Goal: Task Accomplishment & Management: Manage account settings

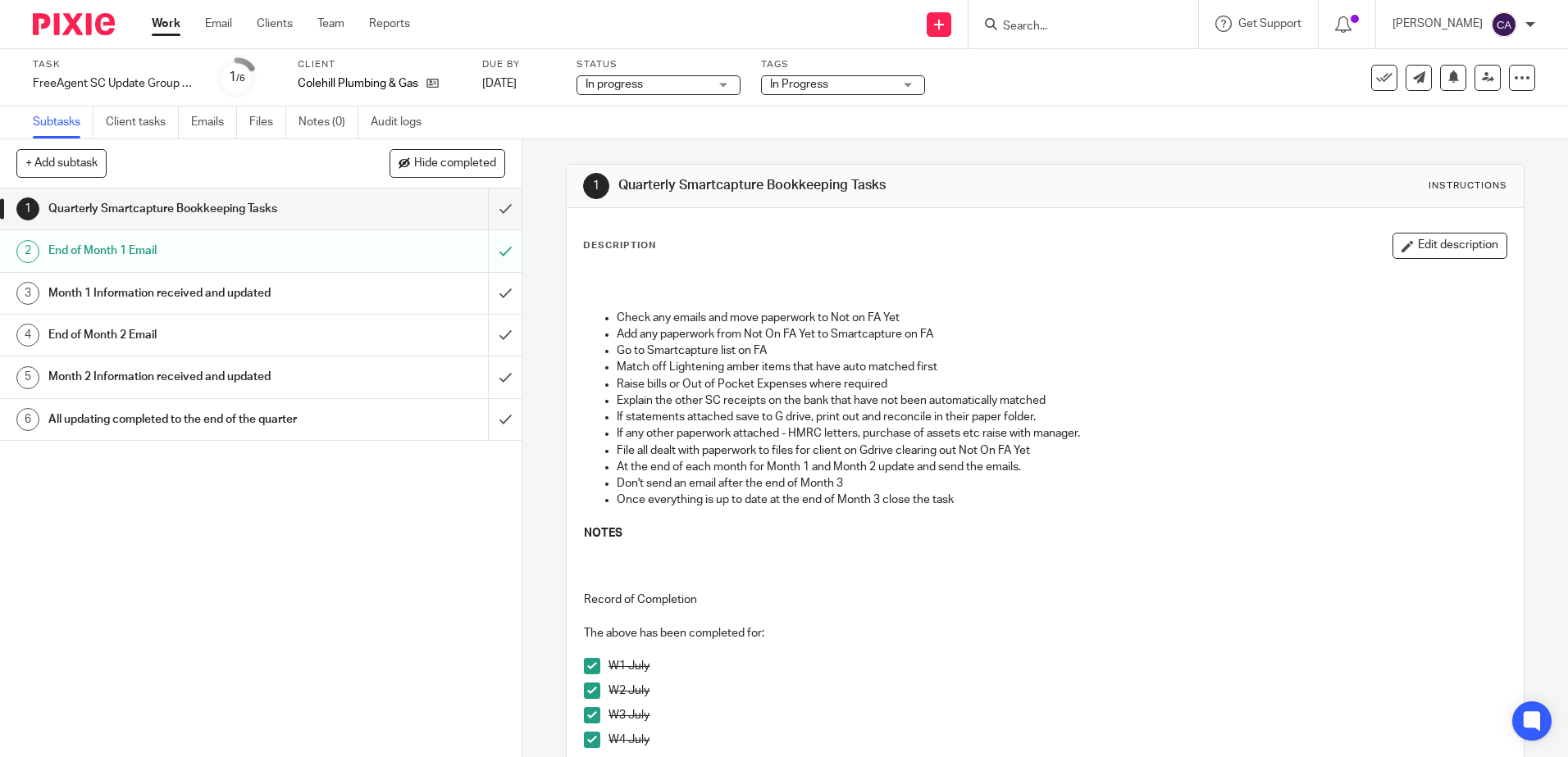
scroll to position [164, 0]
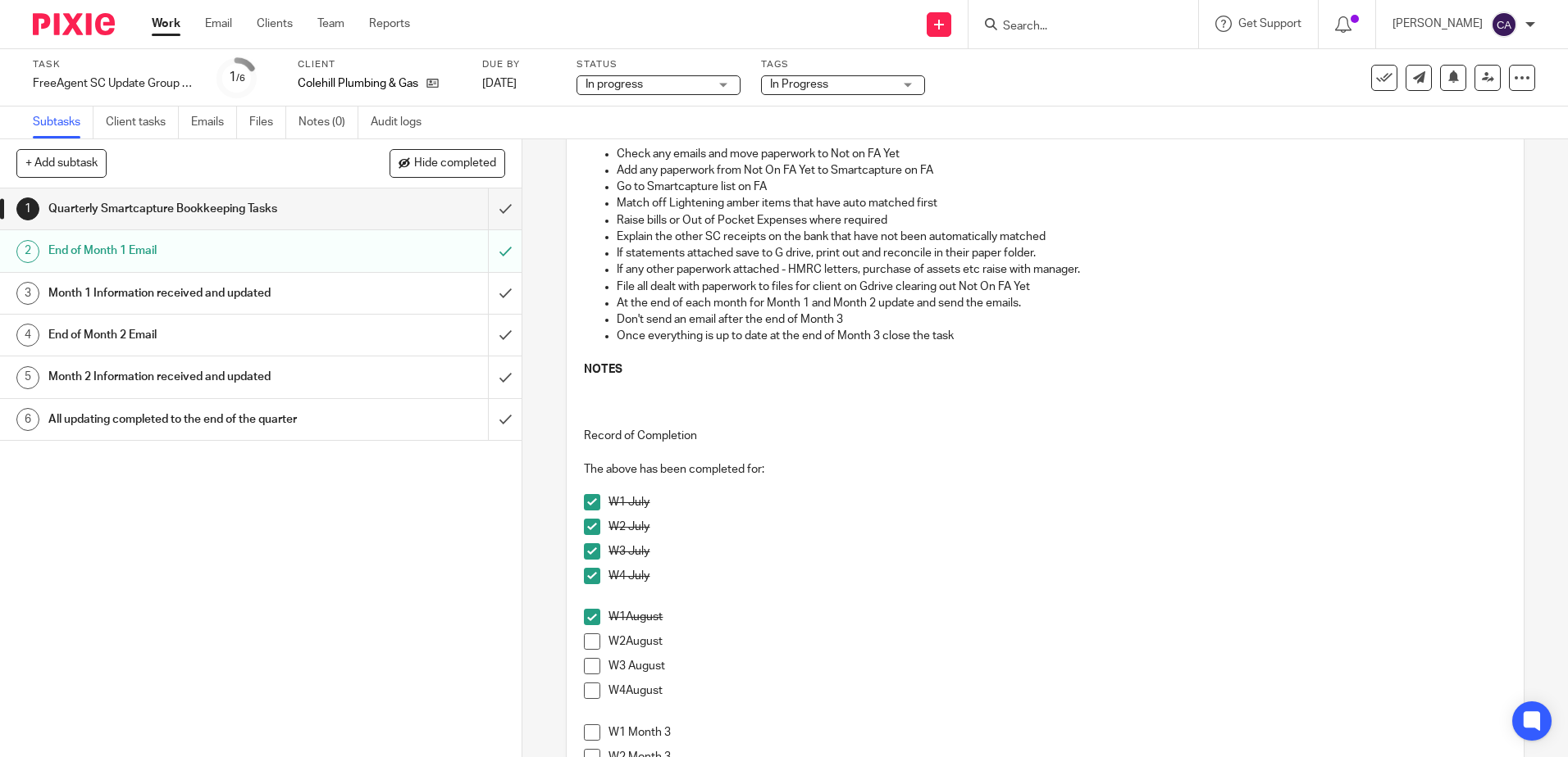
click at [788, 361] on p "NOTES" at bounding box center [1045, 369] width 922 height 16
click at [584, 637] on span at bounding box center [592, 641] width 16 height 16
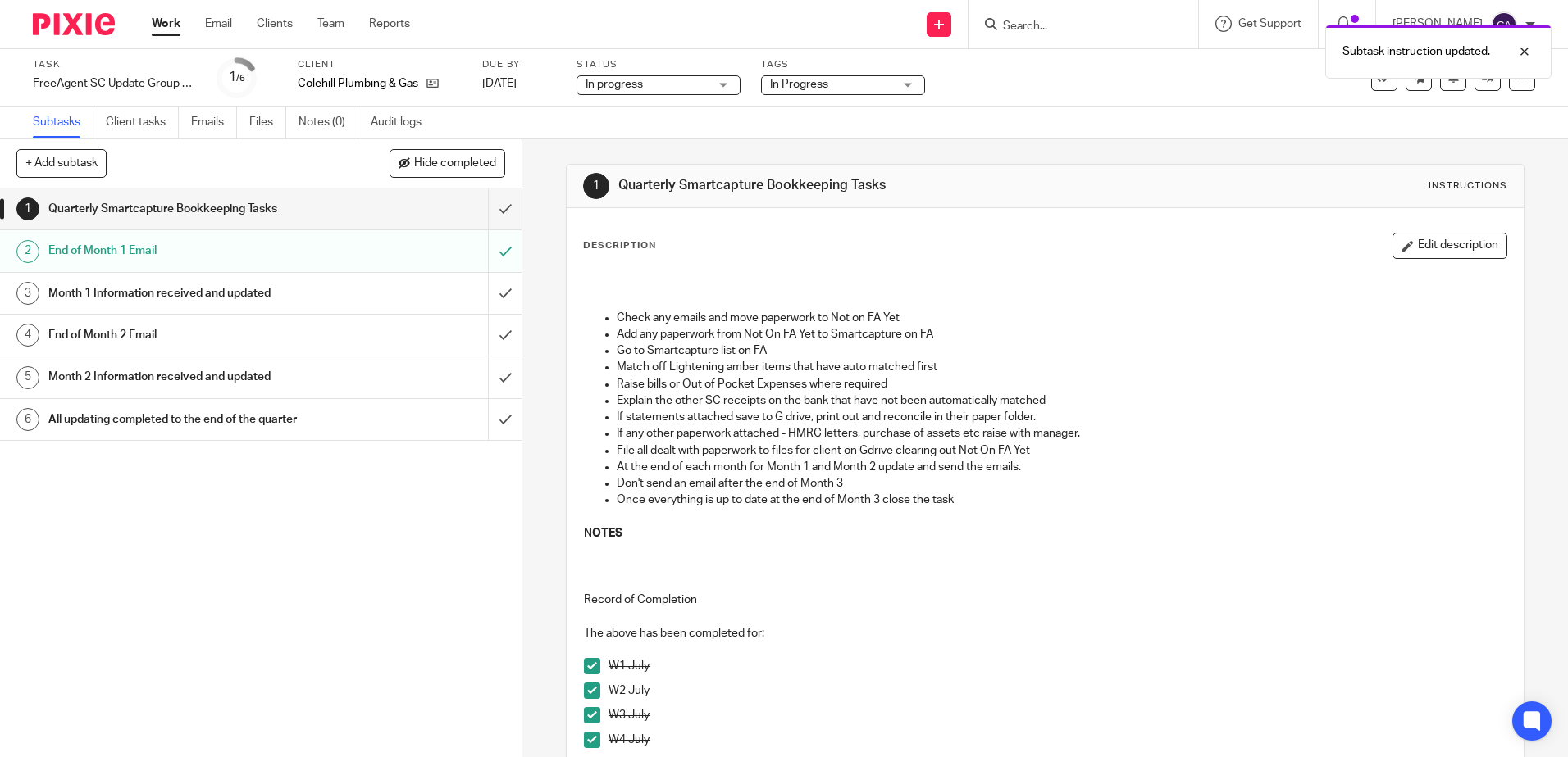
scroll to position [246, 0]
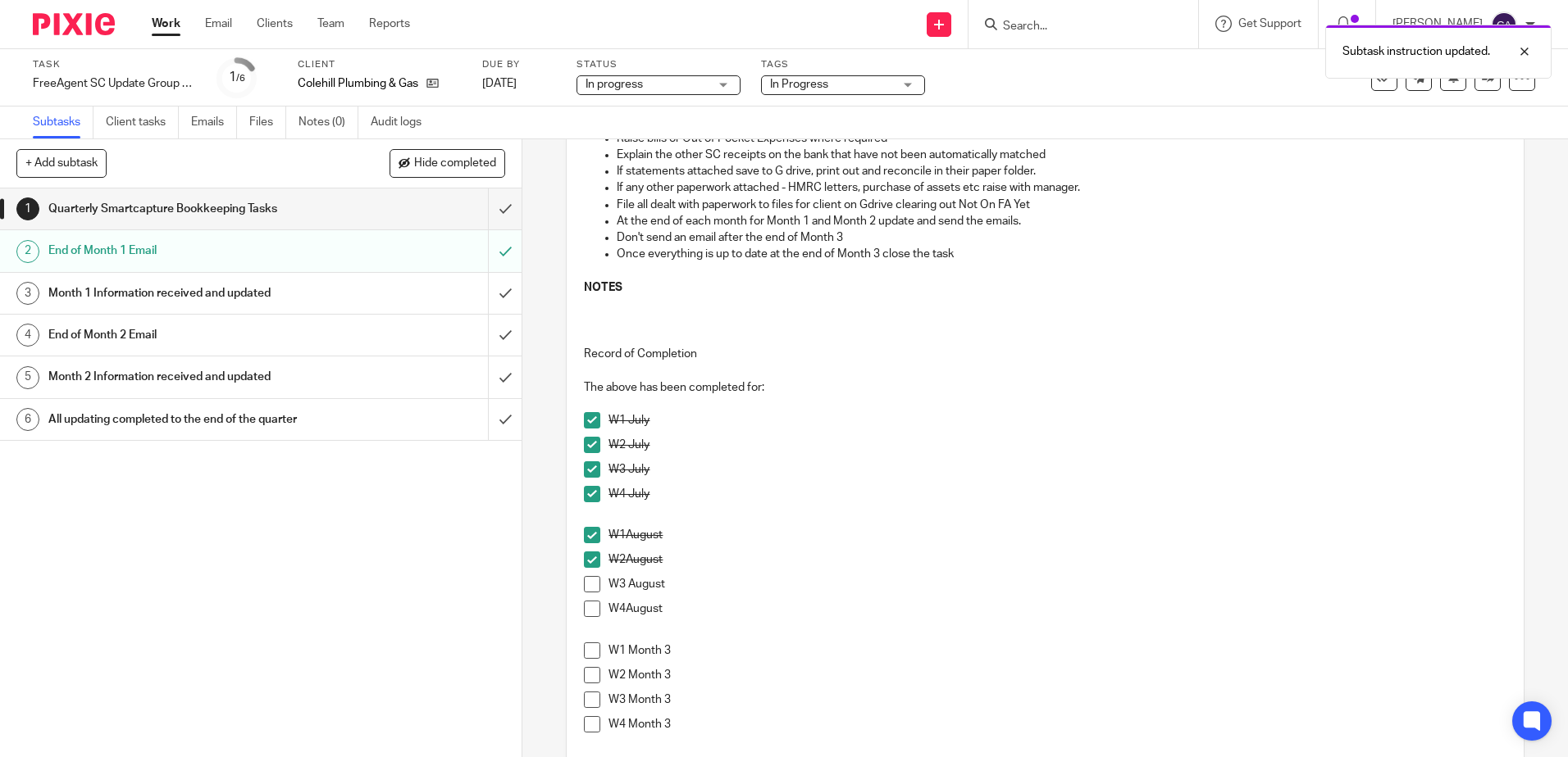
click at [86, 254] on h1 "End of Month 1 Email" at bounding box center [190, 250] width 282 height 25
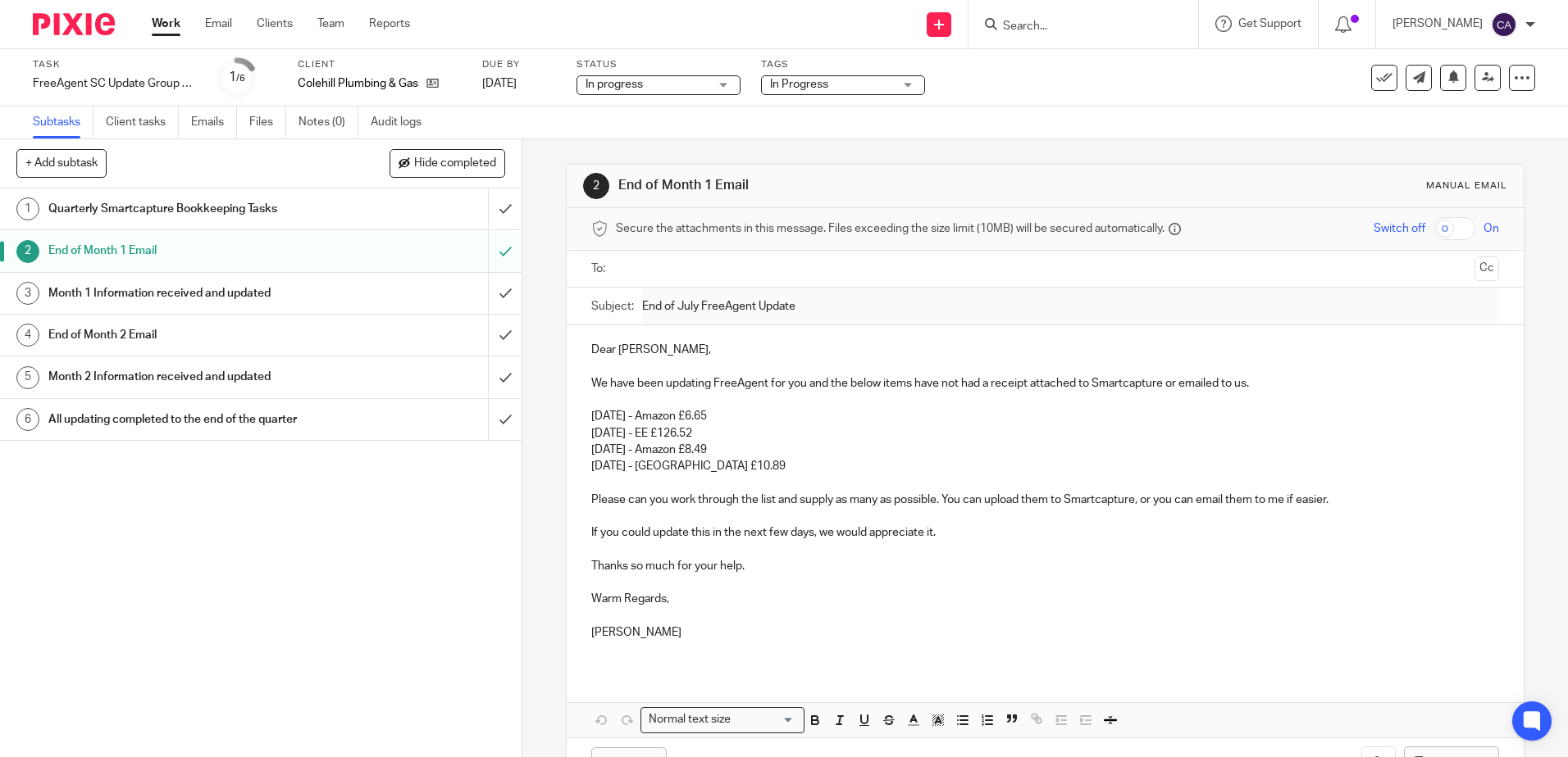
click at [144, 210] on h1 "Quarterly Smartcapture Bookkeeping Tasks" at bounding box center [190, 208] width 282 height 25
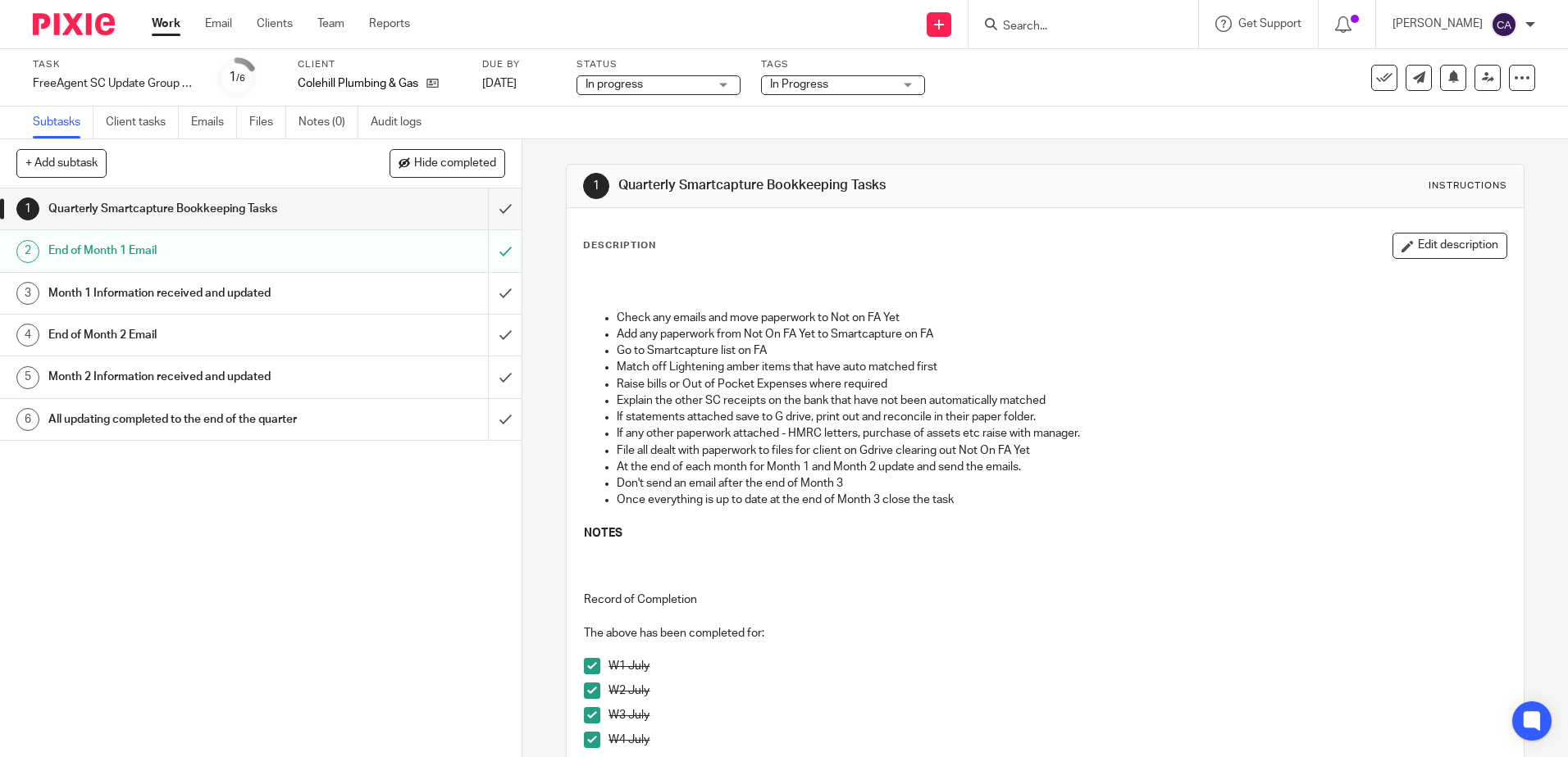
click at [793, 457] on p "File all dealt with paperwork to files for client on Gdrive clearing out Not On…" at bounding box center [1061, 450] width 889 height 16
click at [1447, 78] on icon at bounding box center [1453, 76] width 12 height 12
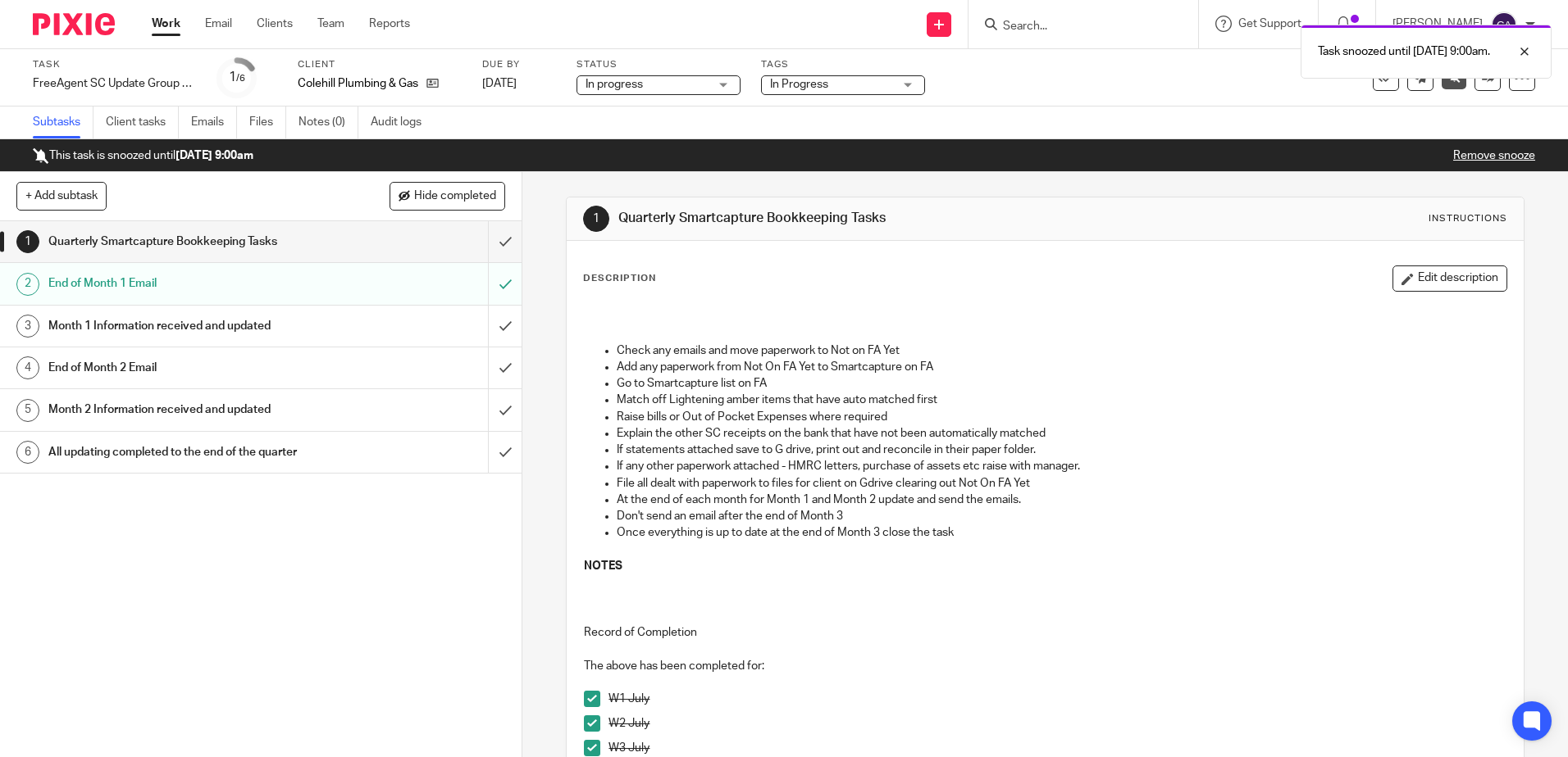
click at [166, 22] on link "Work" at bounding box center [166, 23] width 29 height 16
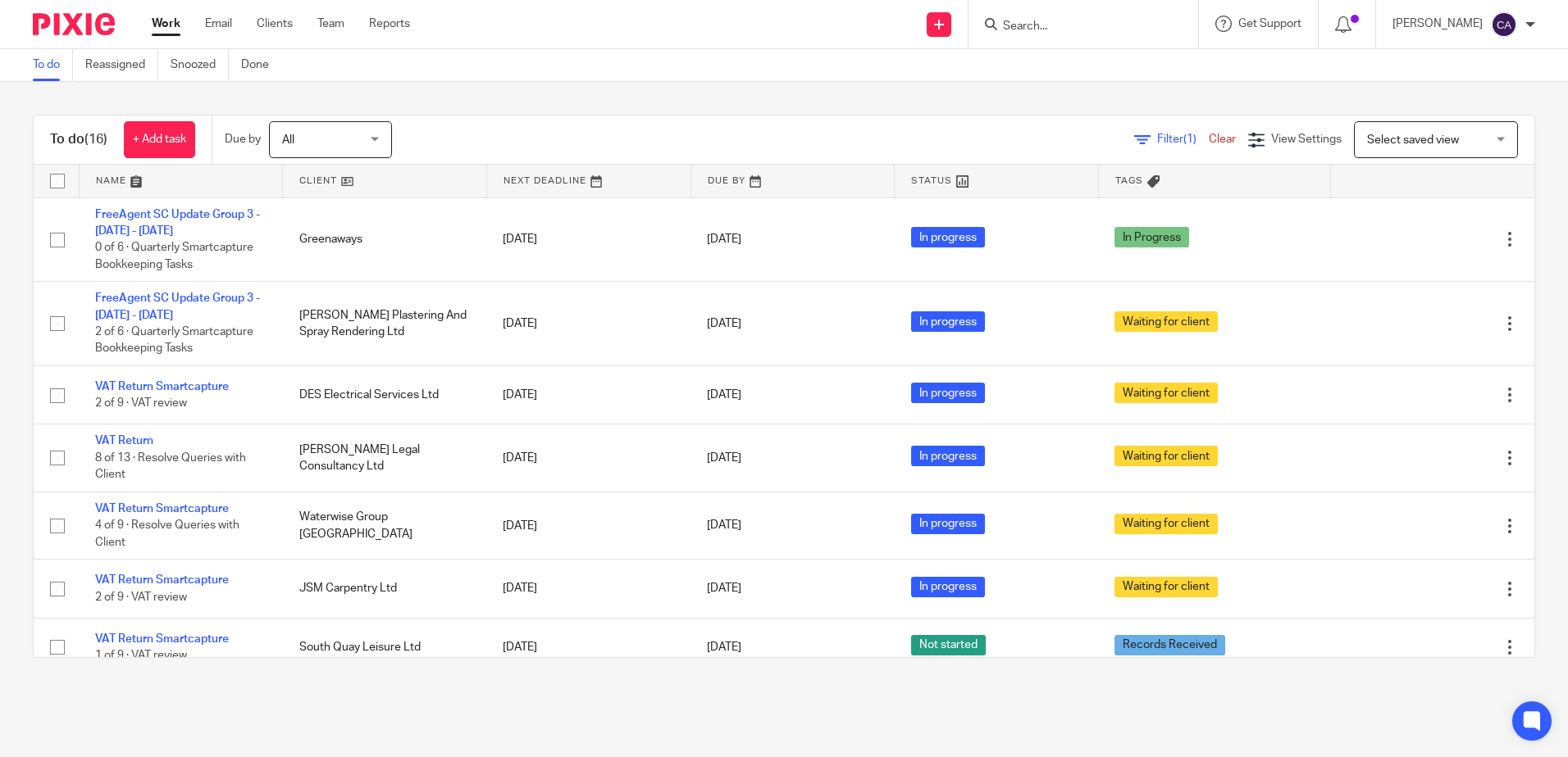
click at [115, 175] on link at bounding box center [181, 181] width 203 height 32
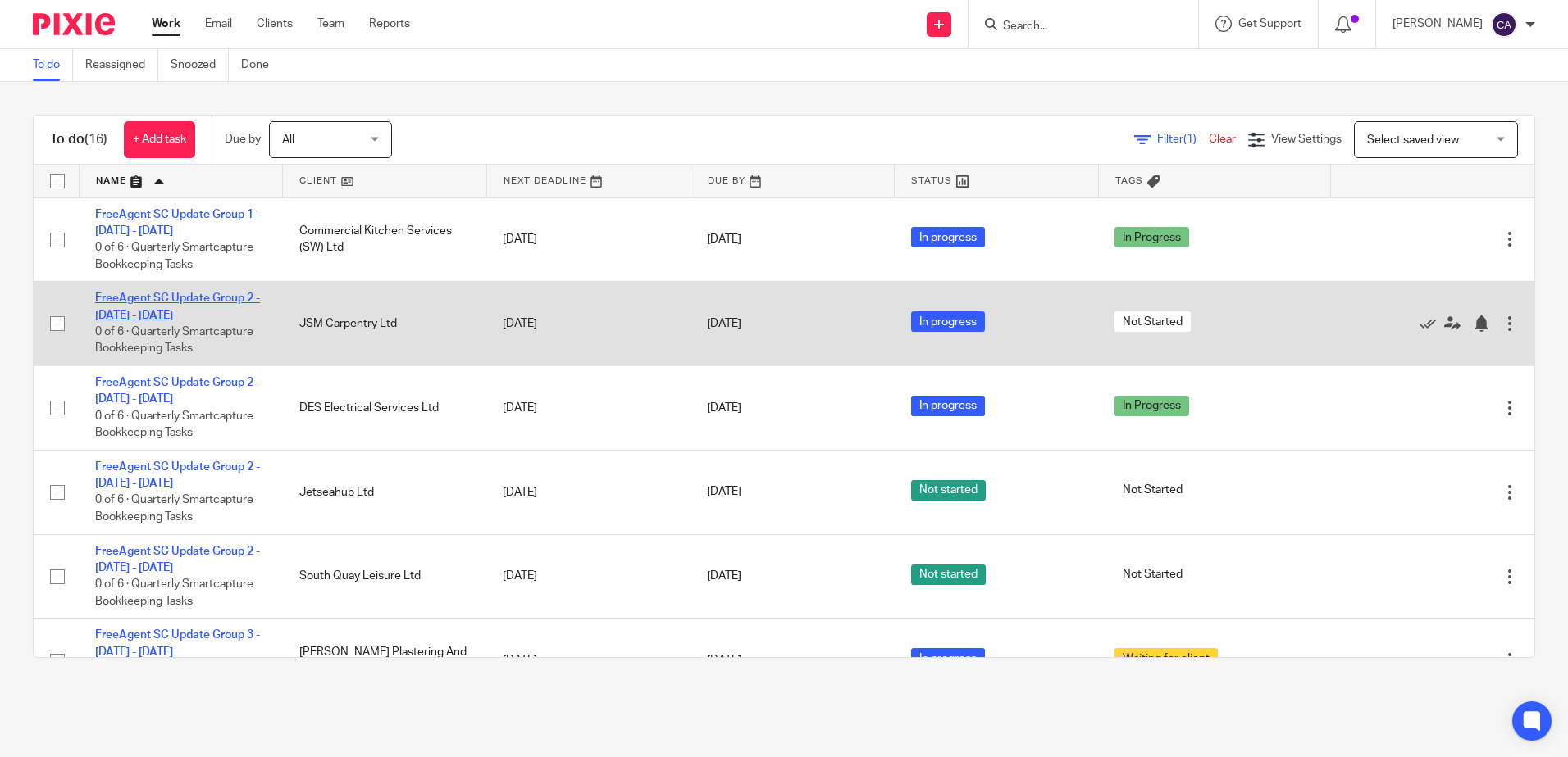
click at [150, 303] on link "FreeAgent SC Update Group 2 - [DATE] - [DATE]" at bounding box center [177, 306] width 165 height 28
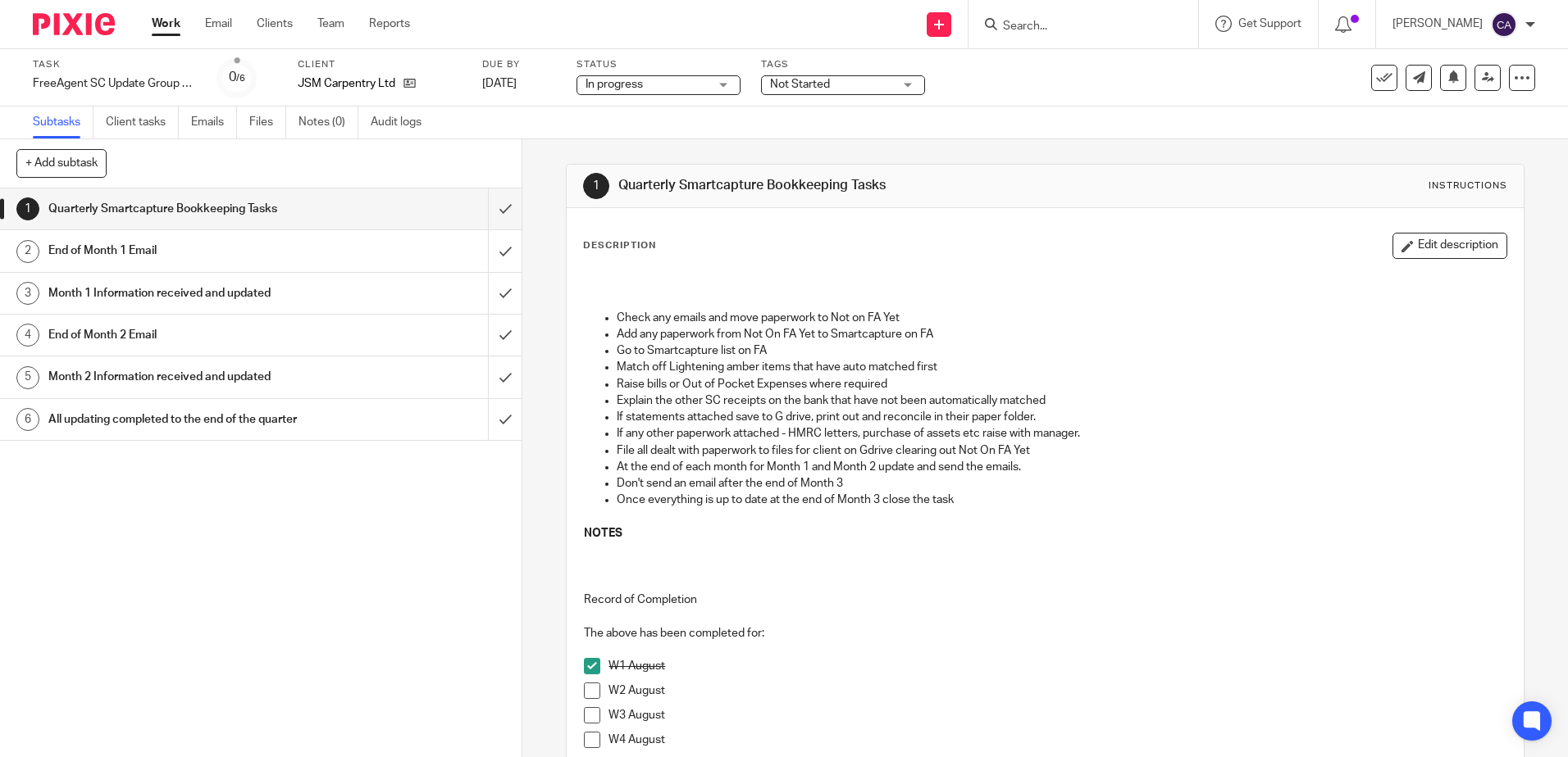
click at [584, 689] on span at bounding box center [592, 690] width 16 height 16
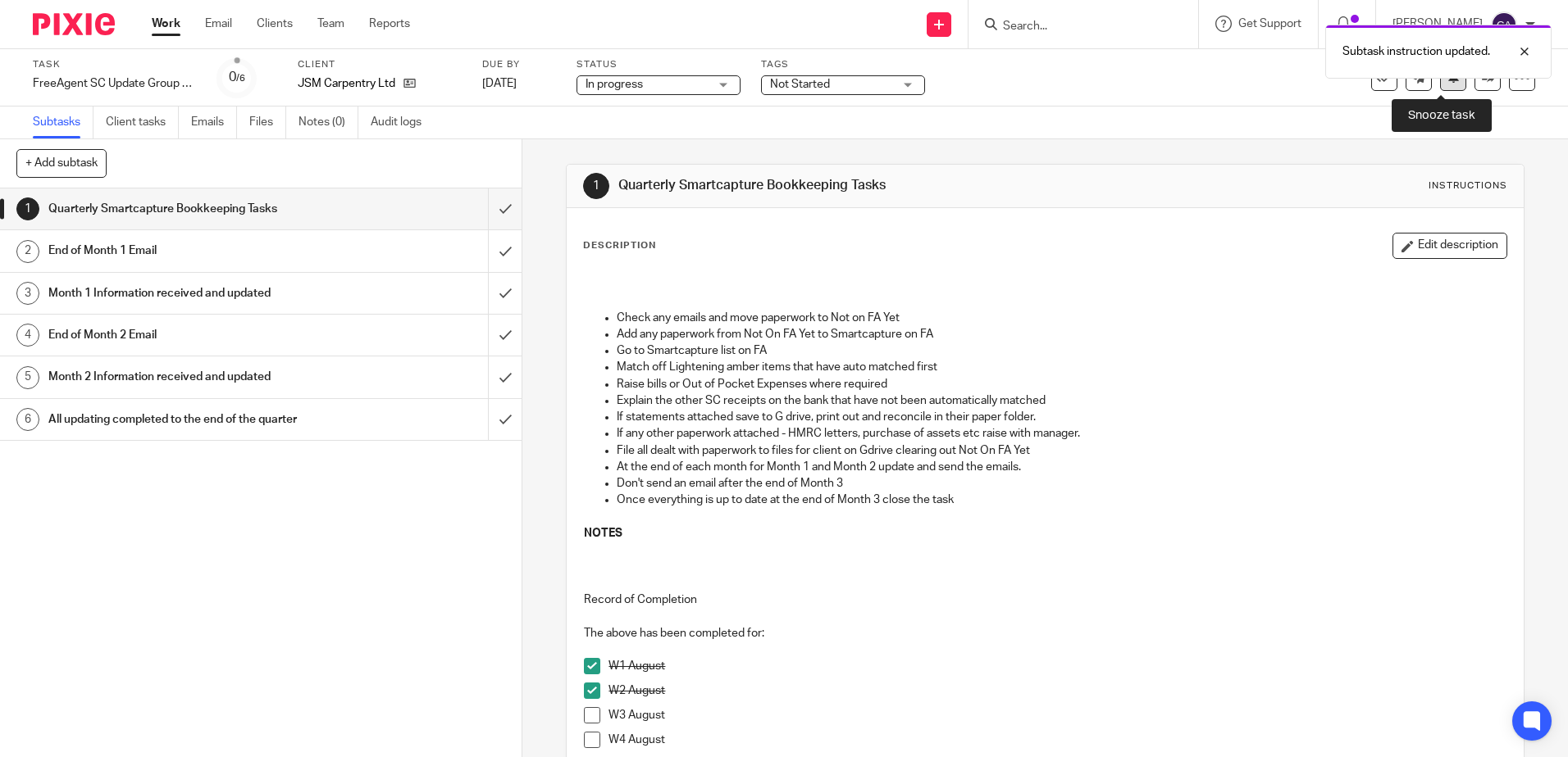
click at [1447, 79] on icon at bounding box center [1453, 76] width 12 height 12
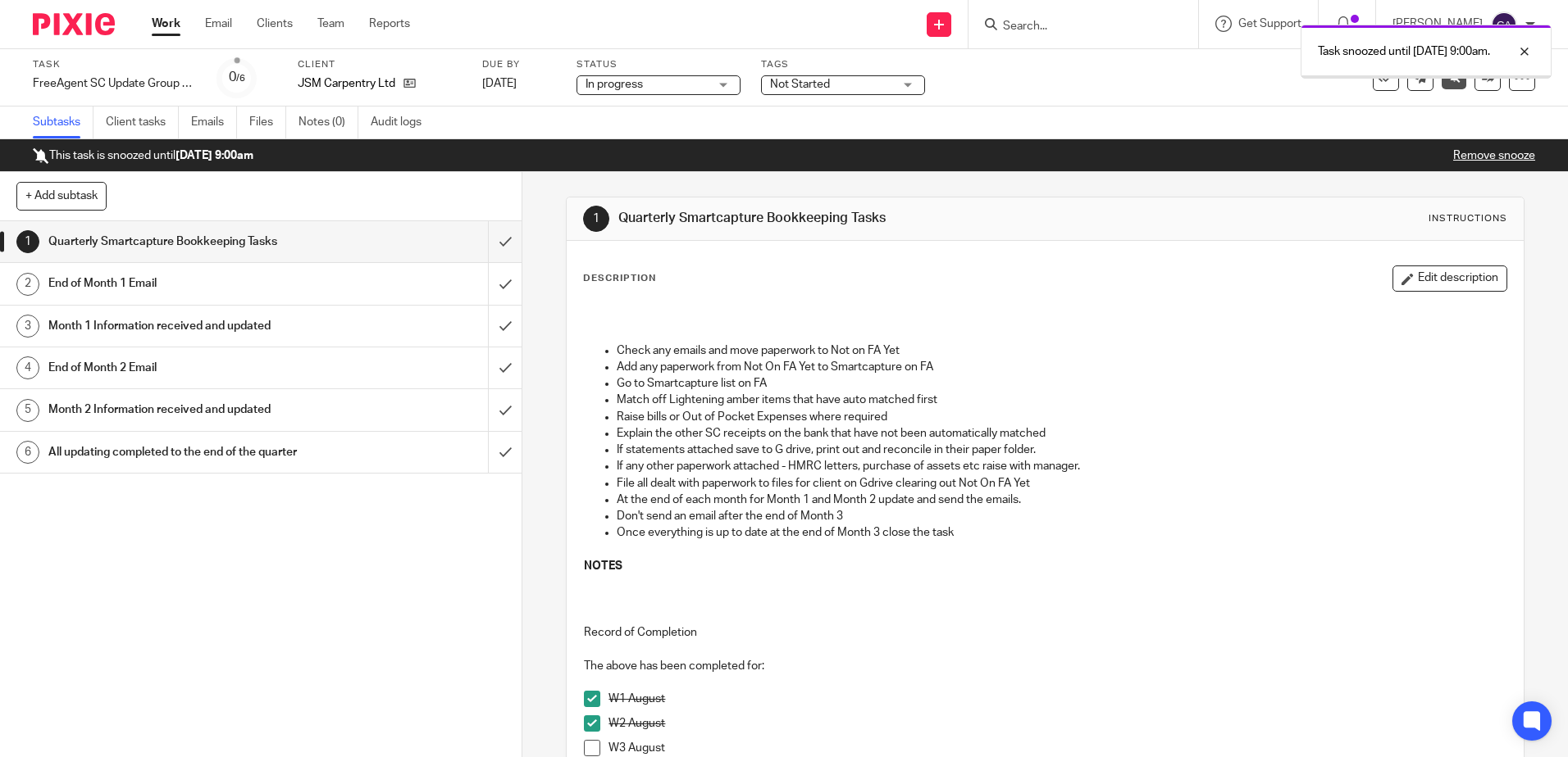
click at [150, 32] on div "Work Email Clients Team Reports Work Email Clients Team Reports Settings" at bounding box center [285, 24] width 299 height 49
click at [165, 24] on link "Work" at bounding box center [166, 23] width 29 height 16
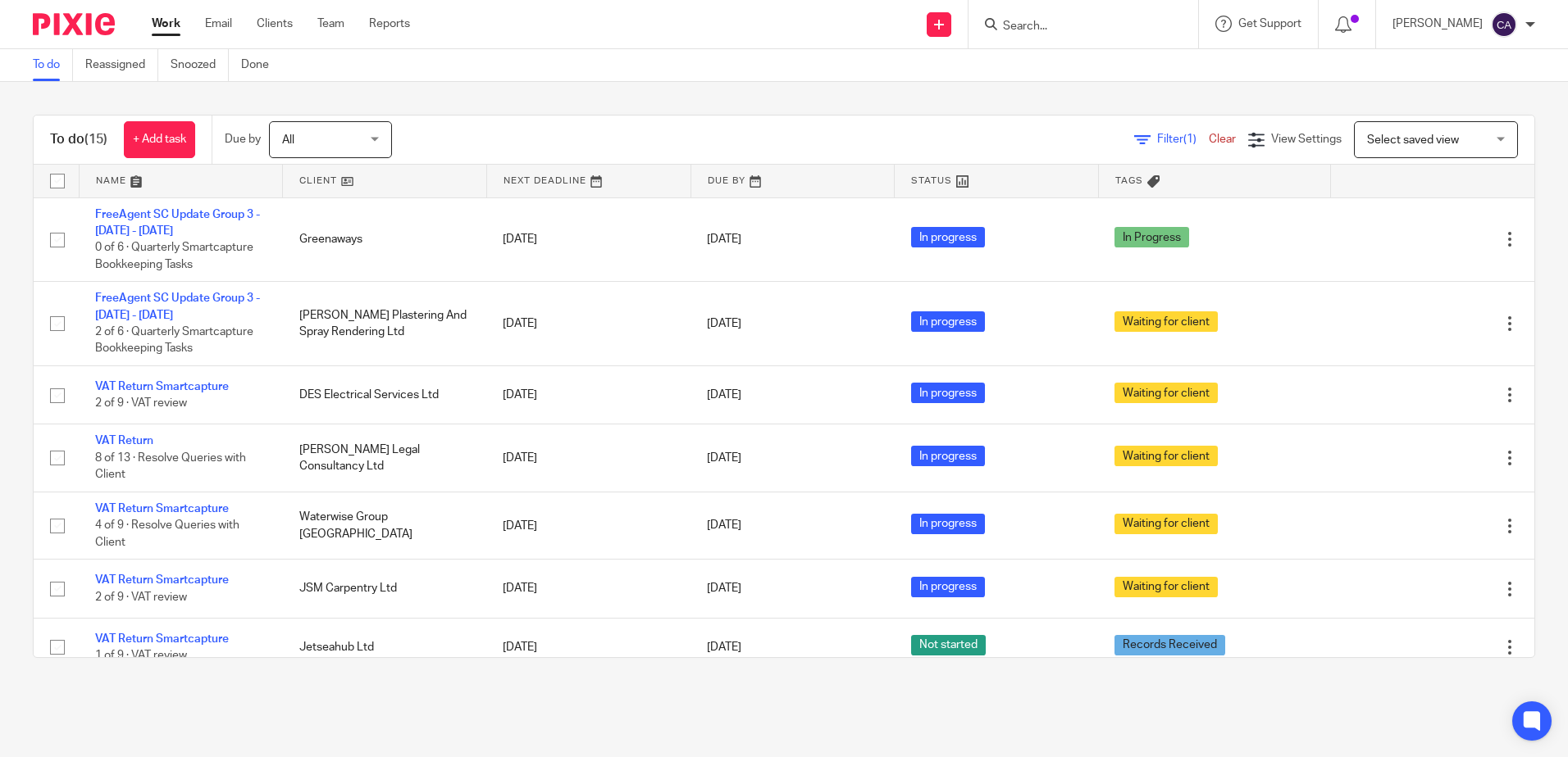
click at [127, 184] on link at bounding box center [181, 181] width 203 height 32
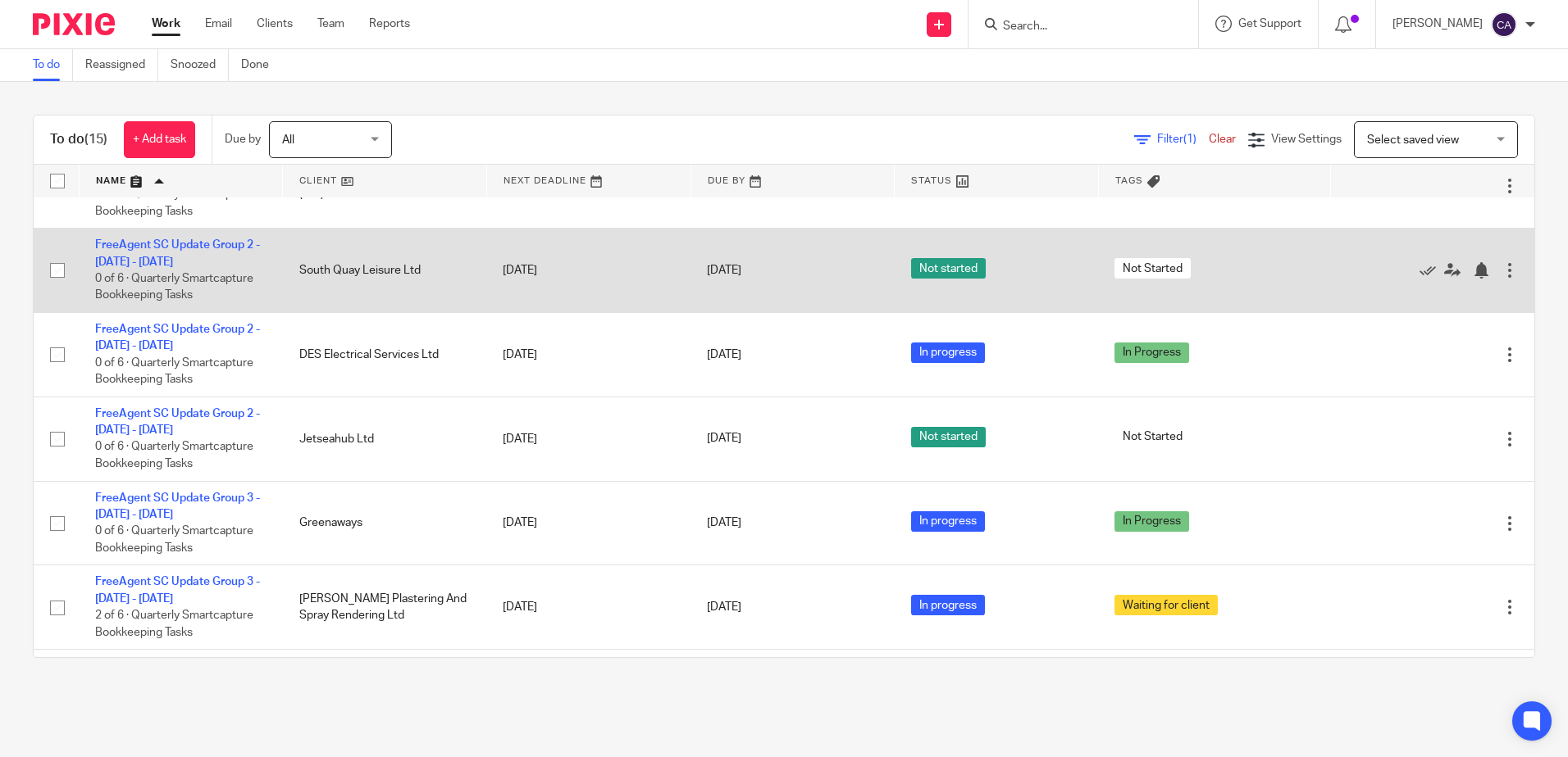
scroll to position [82, 0]
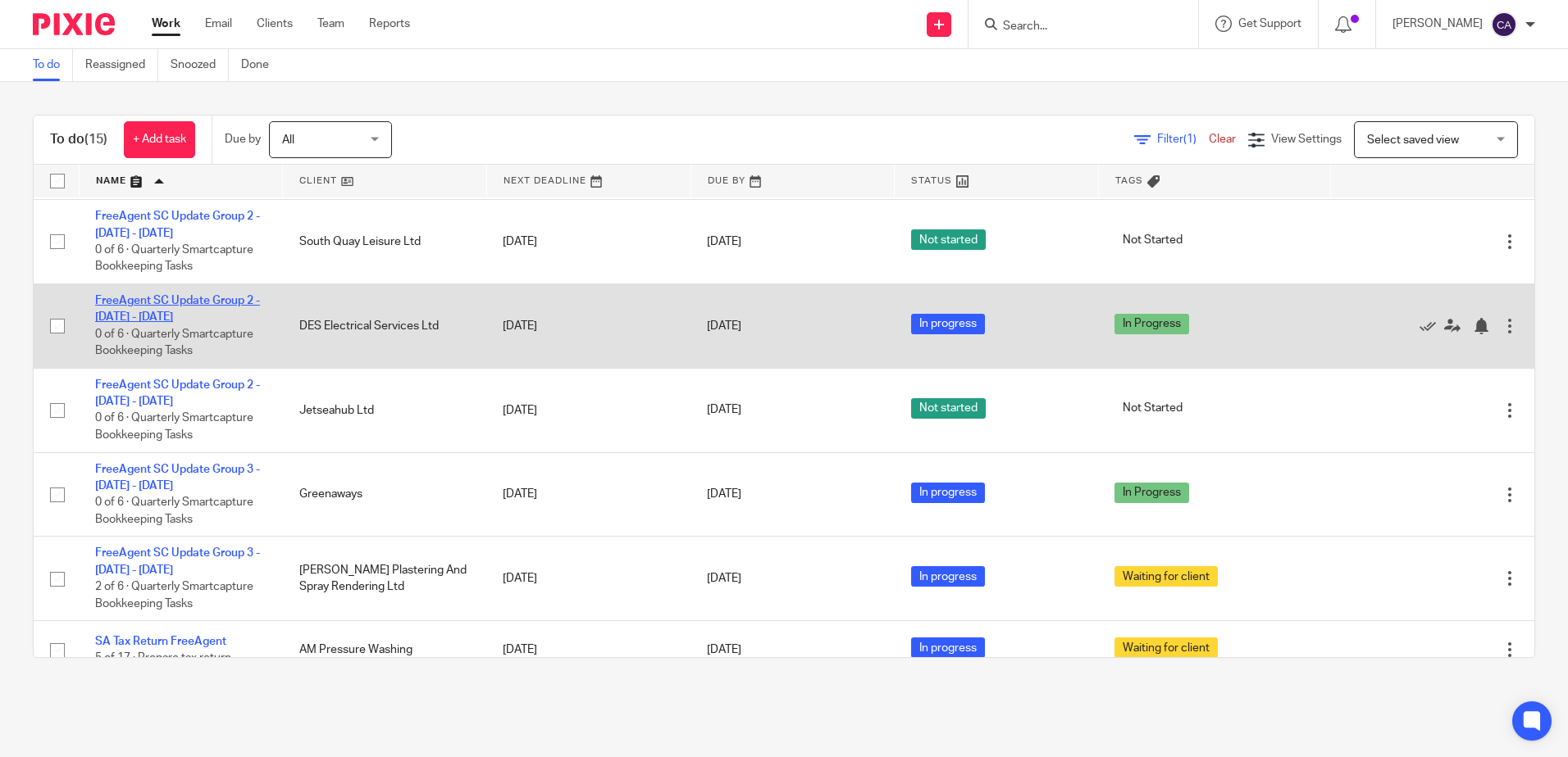
click at [192, 314] on link "FreeAgent SC Update Group 2 - [DATE] - [DATE]" at bounding box center [177, 308] width 165 height 28
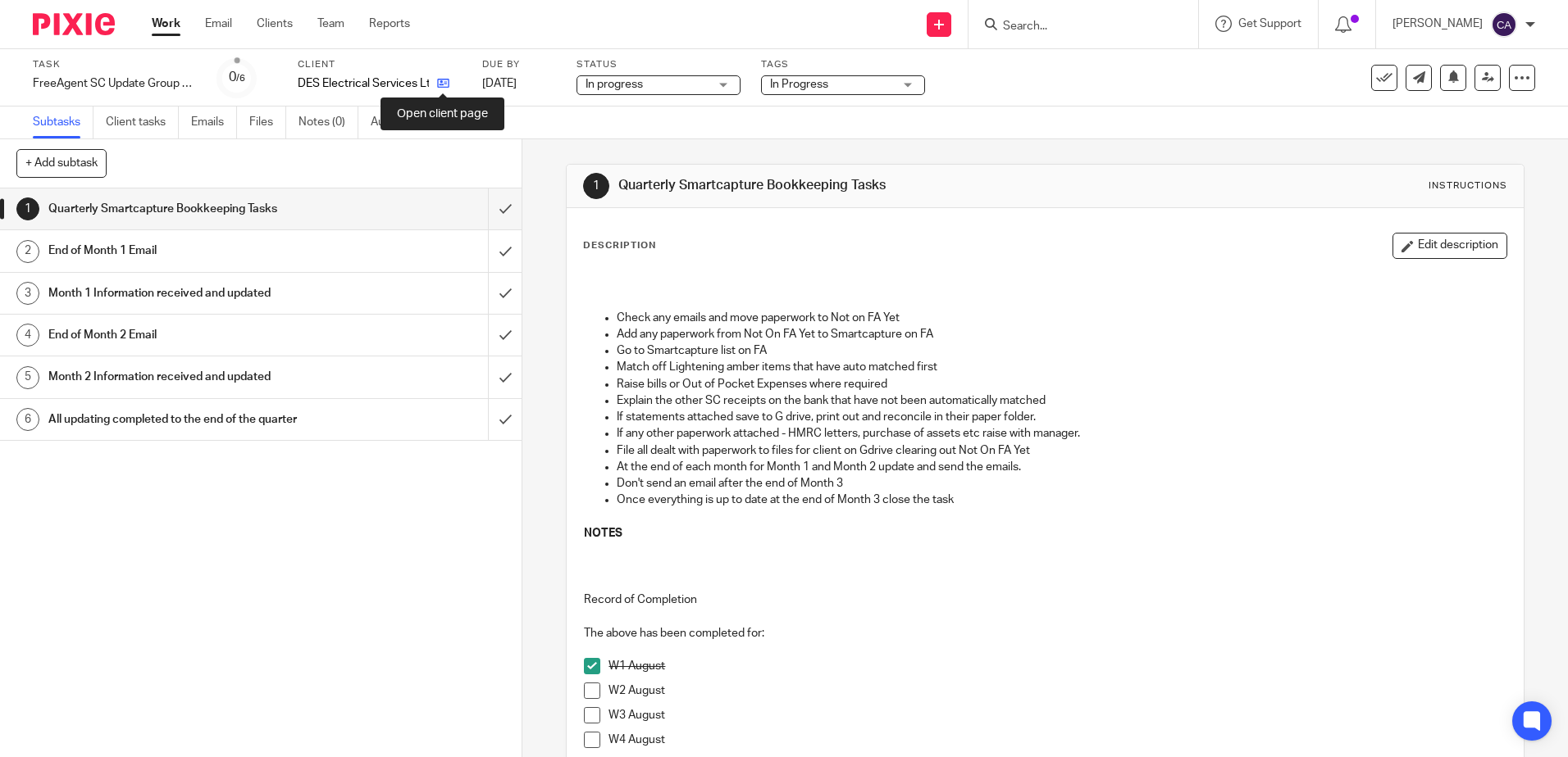
click at [446, 86] on icon at bounding box center [443, 83] width 12 height 12
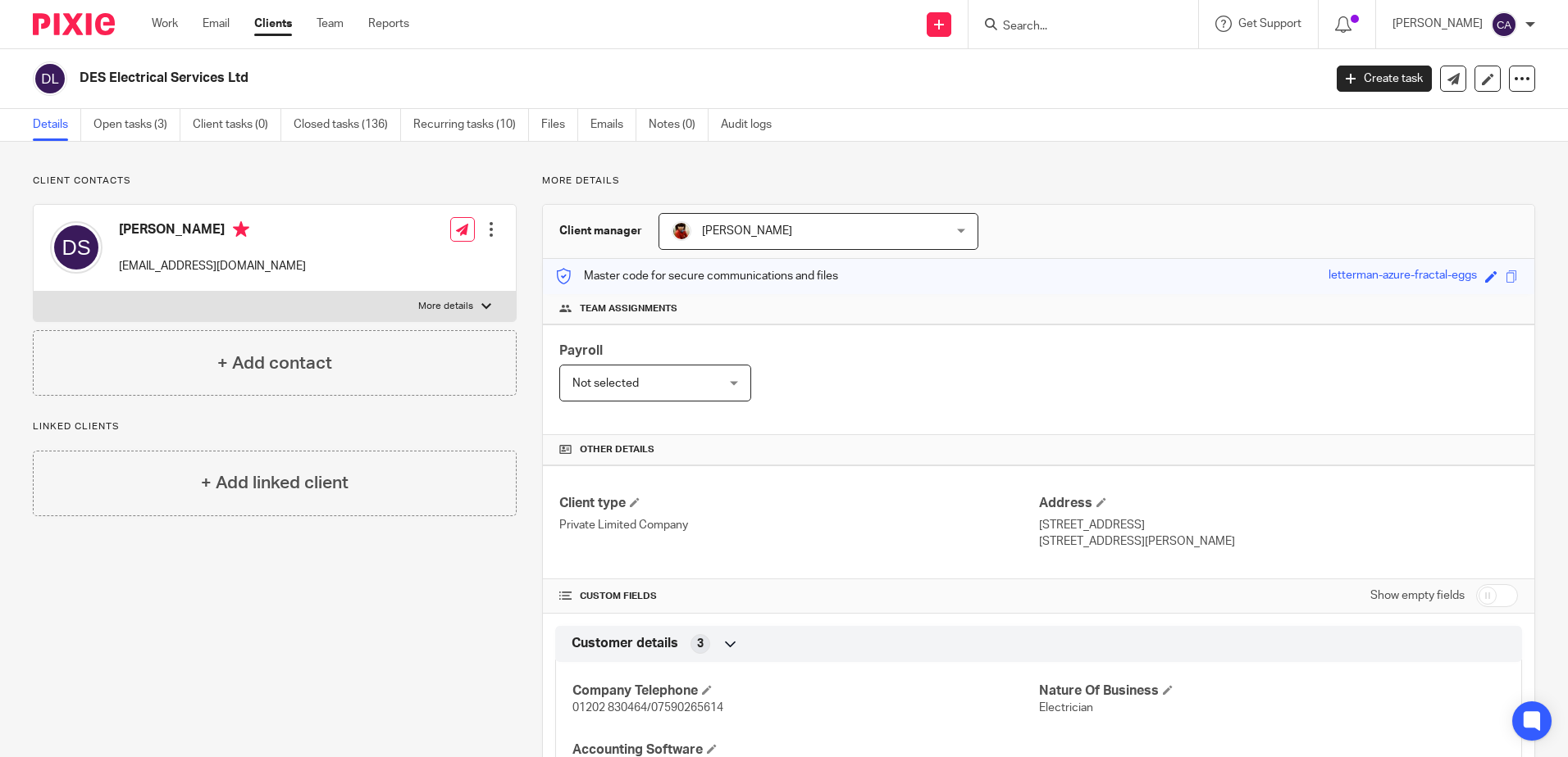
click at [389, 300] on label "More details" at bounding box center [274, 306] width 482 height 30
click at [33, 291] on input "More details" at bounding box center [32, 290] width 1 height 1
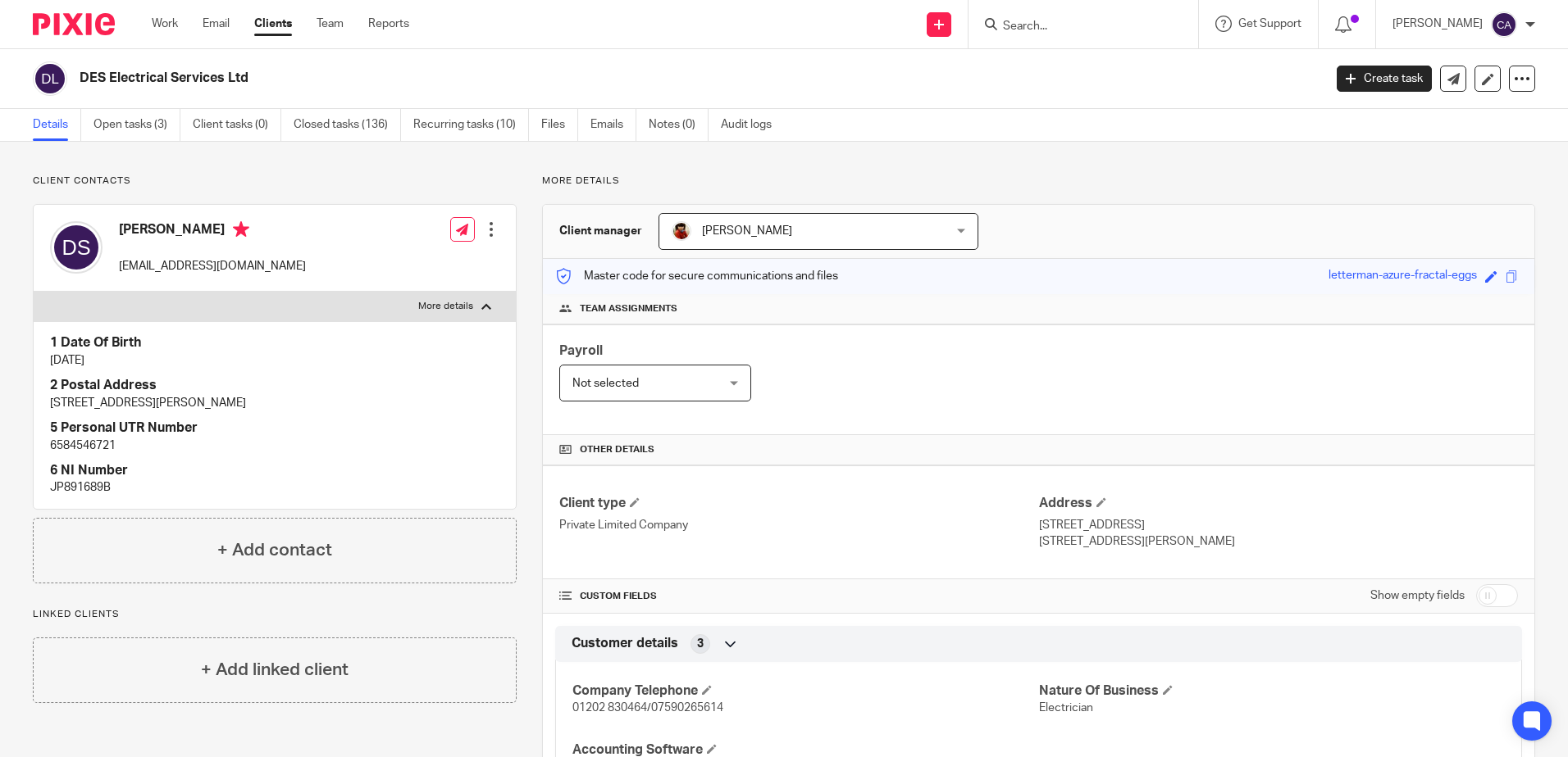
click at [392, 300] on label "More details" at bounding box center [274, 306] width 482 height 30
click at [33, 291] on input "More details" at bounding box center [32, 290] width 1 height 1
checkbox input "false"
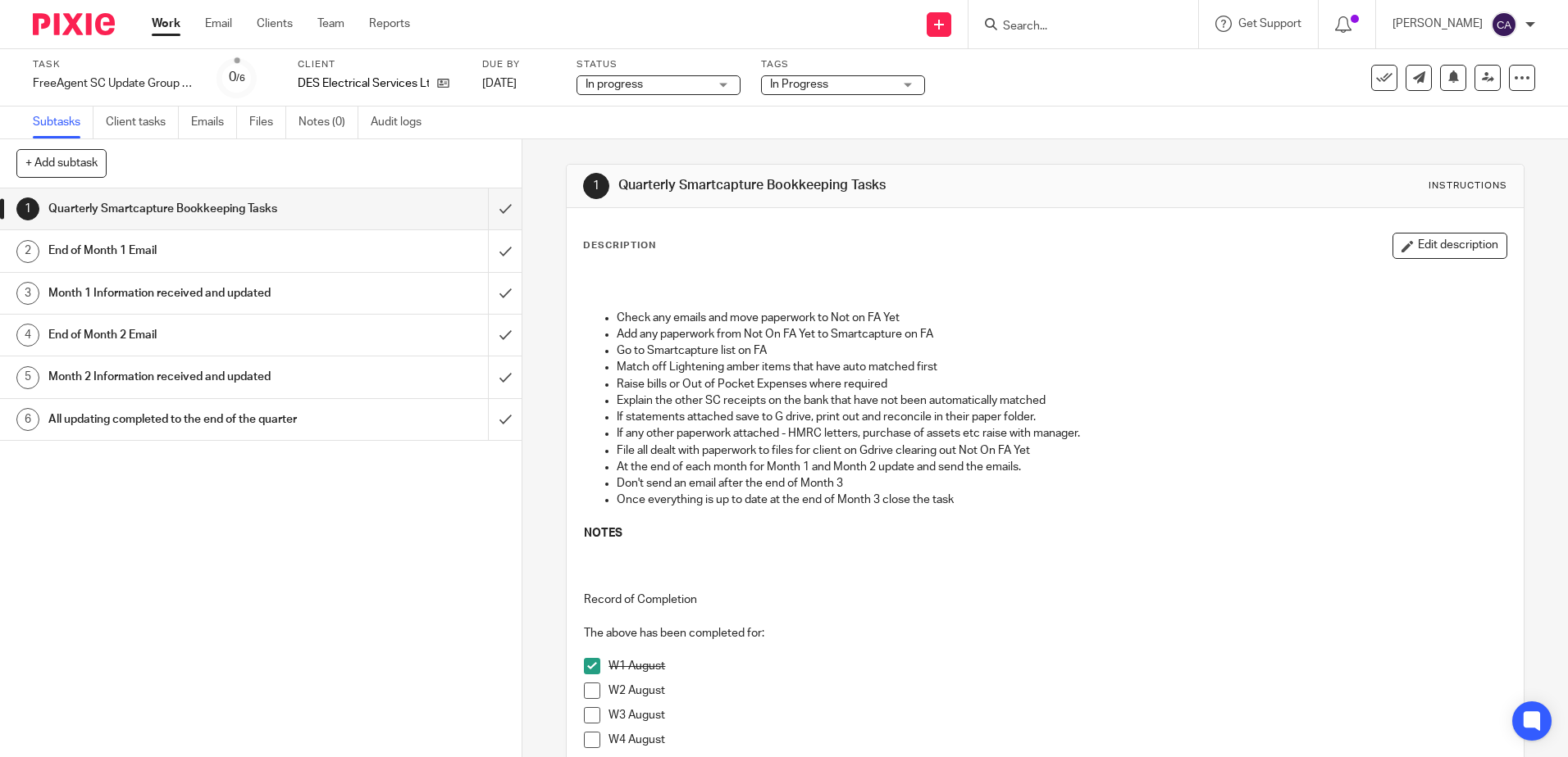
click at [591, 690] on span at bounding box center [592, 690] width 16 height 16
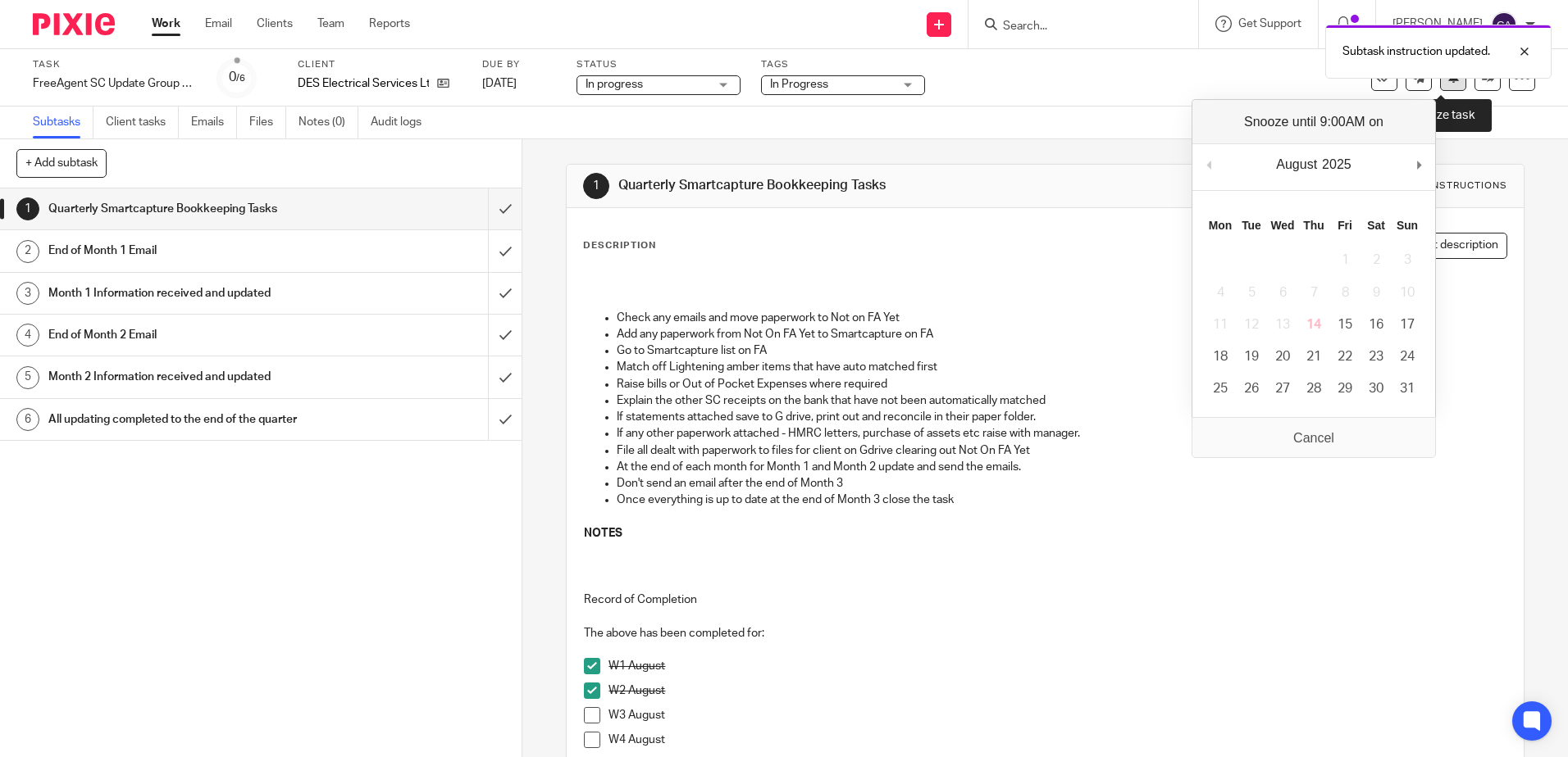
click at [1441, 88] on button at bounding box center [1453, 78] width 27 height 26
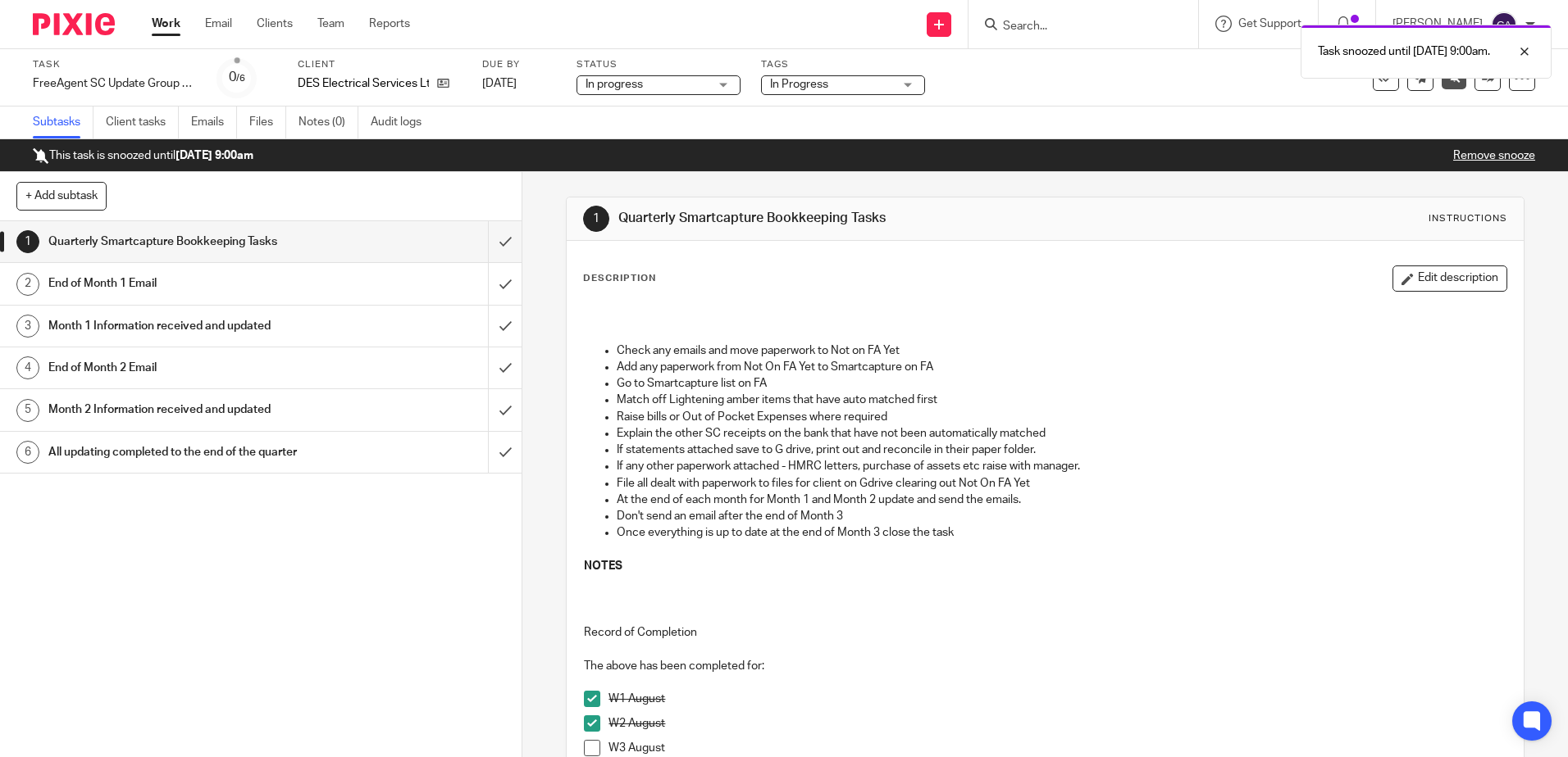
click at [169, 25] on link "Work" at bounding box center [166, 23] width 29 height 16
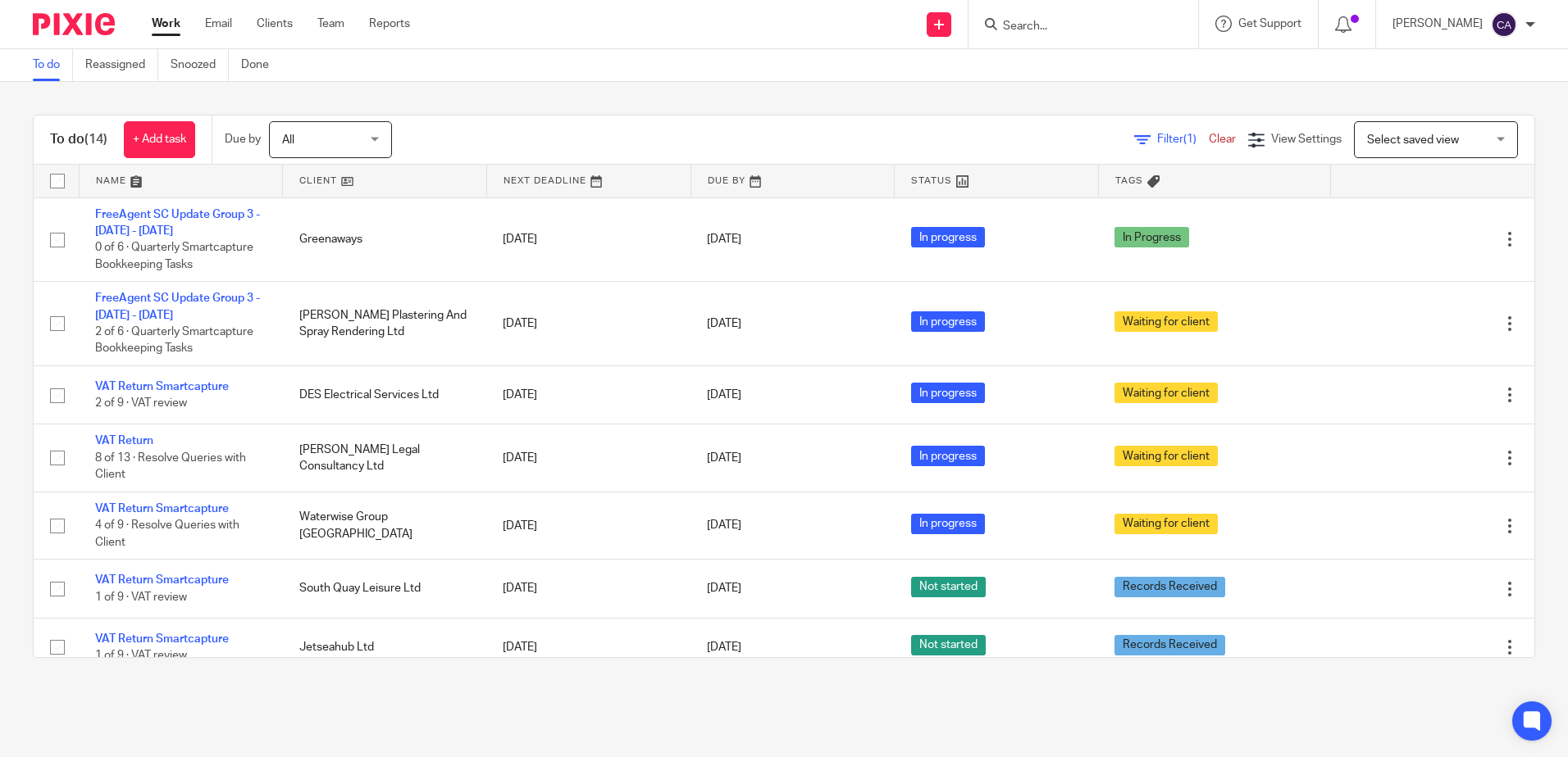
click at [124, 178] on link at bounding box center [181, 181] width 203 height 32
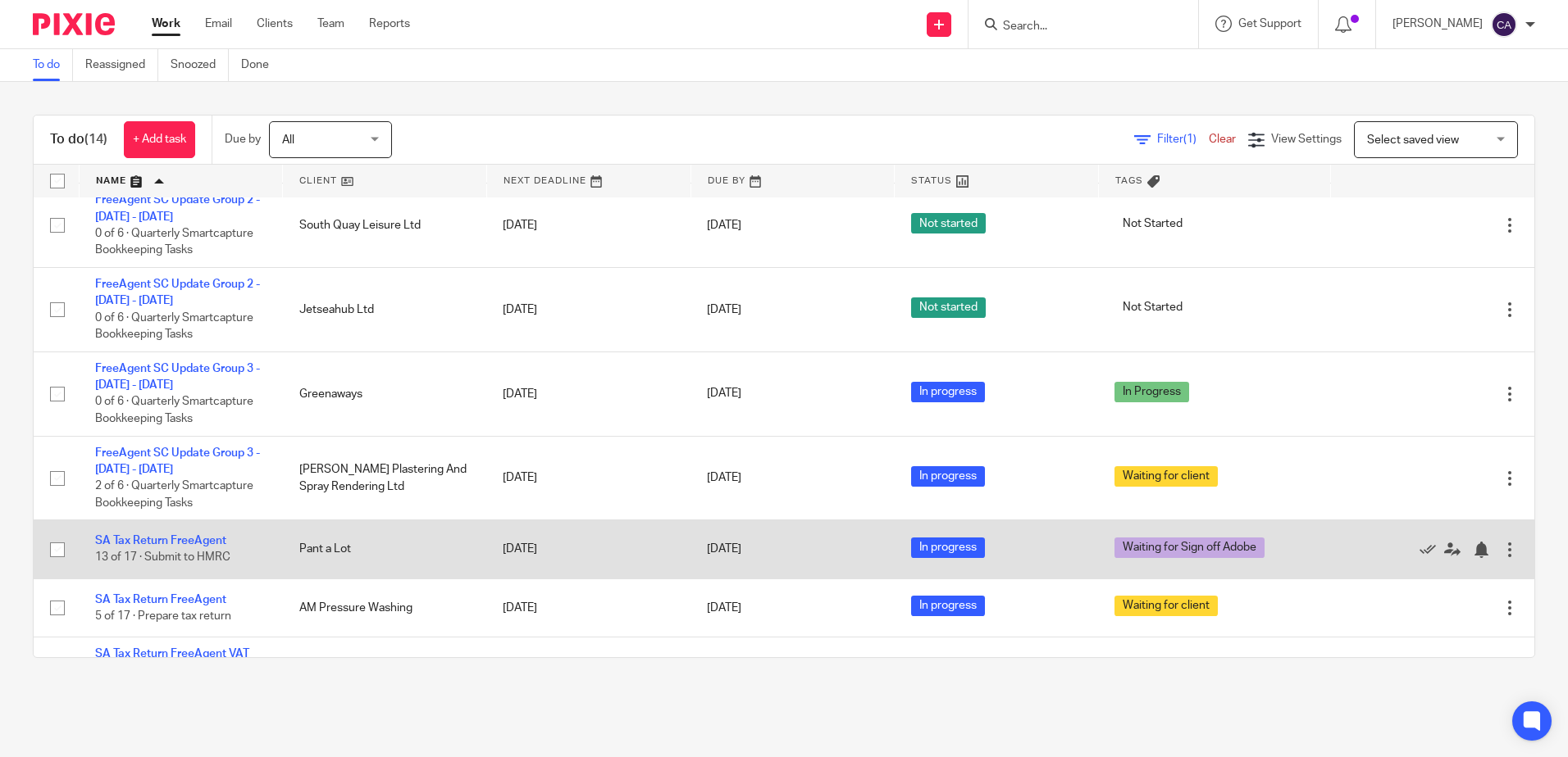
scroll to position [122, 0]
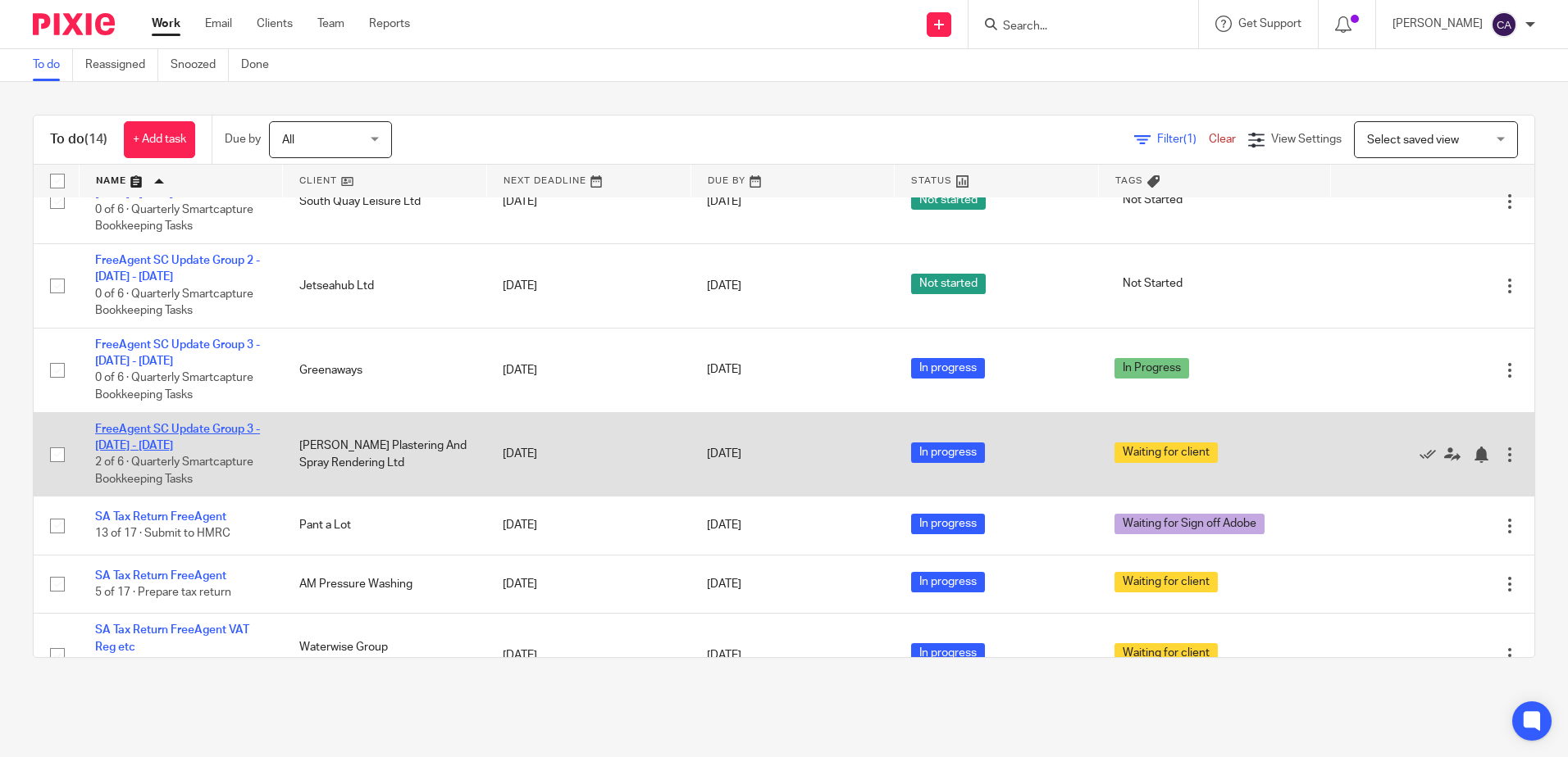
click at [162, 441] on link "FreeAgent SC Update Group 3 - [DATE] - [DATE]" at bounding box center [177, 437] width 165 height 28
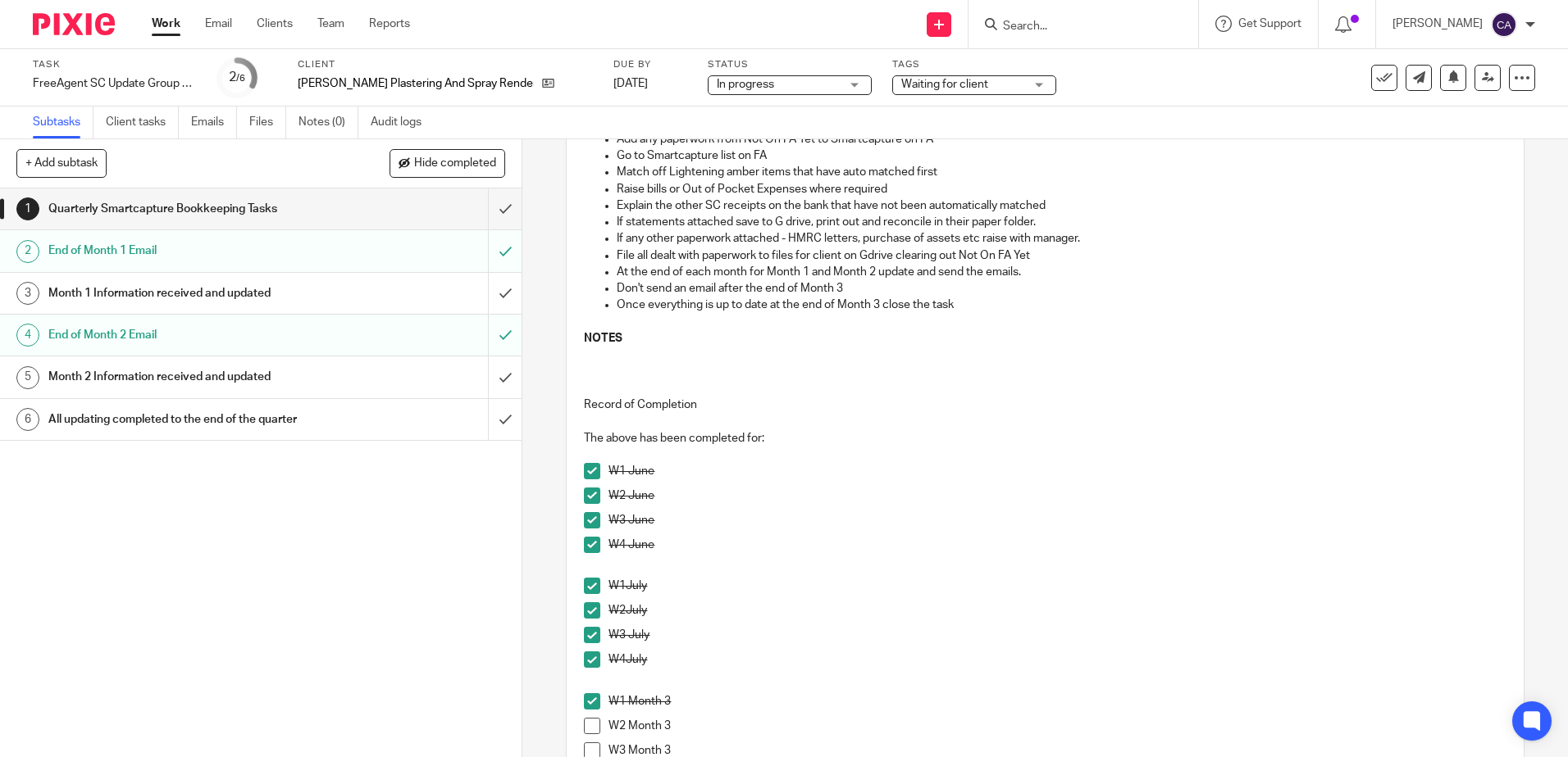
scroll to position [410, 0]
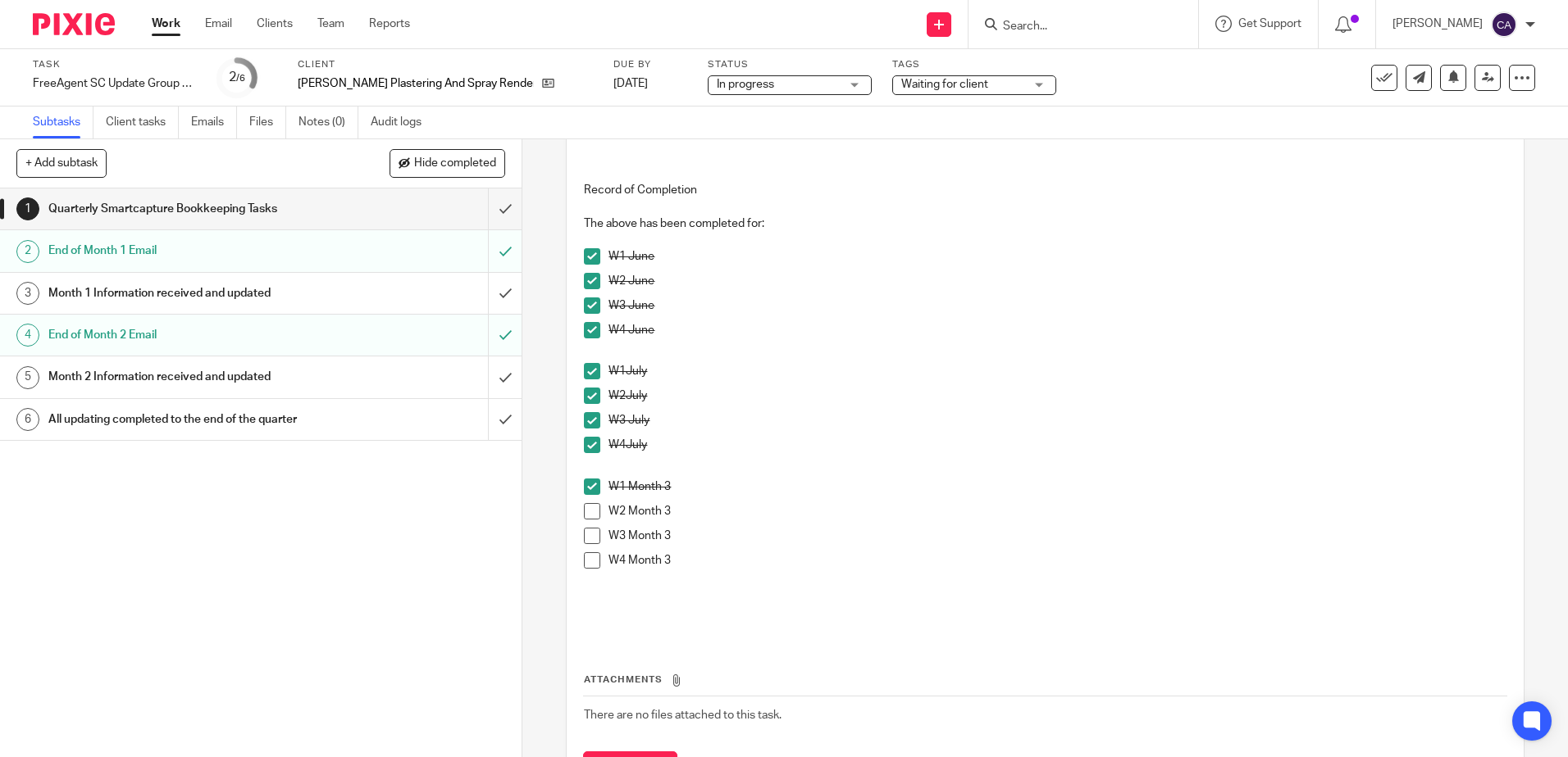
click at [591, 511] on span at bounding box center [592, 511] width 16 height 16
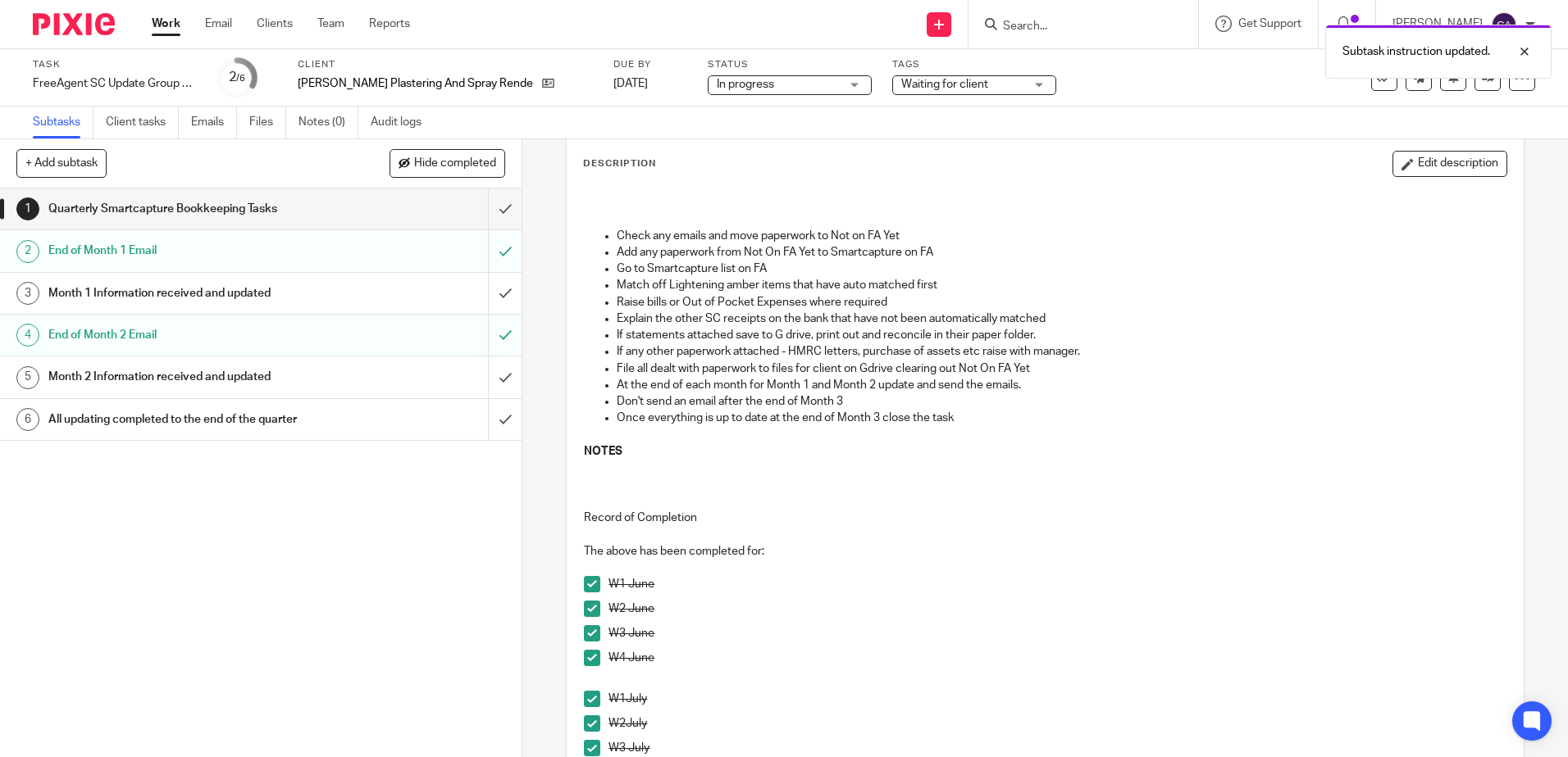
scroll to position [0, 0]
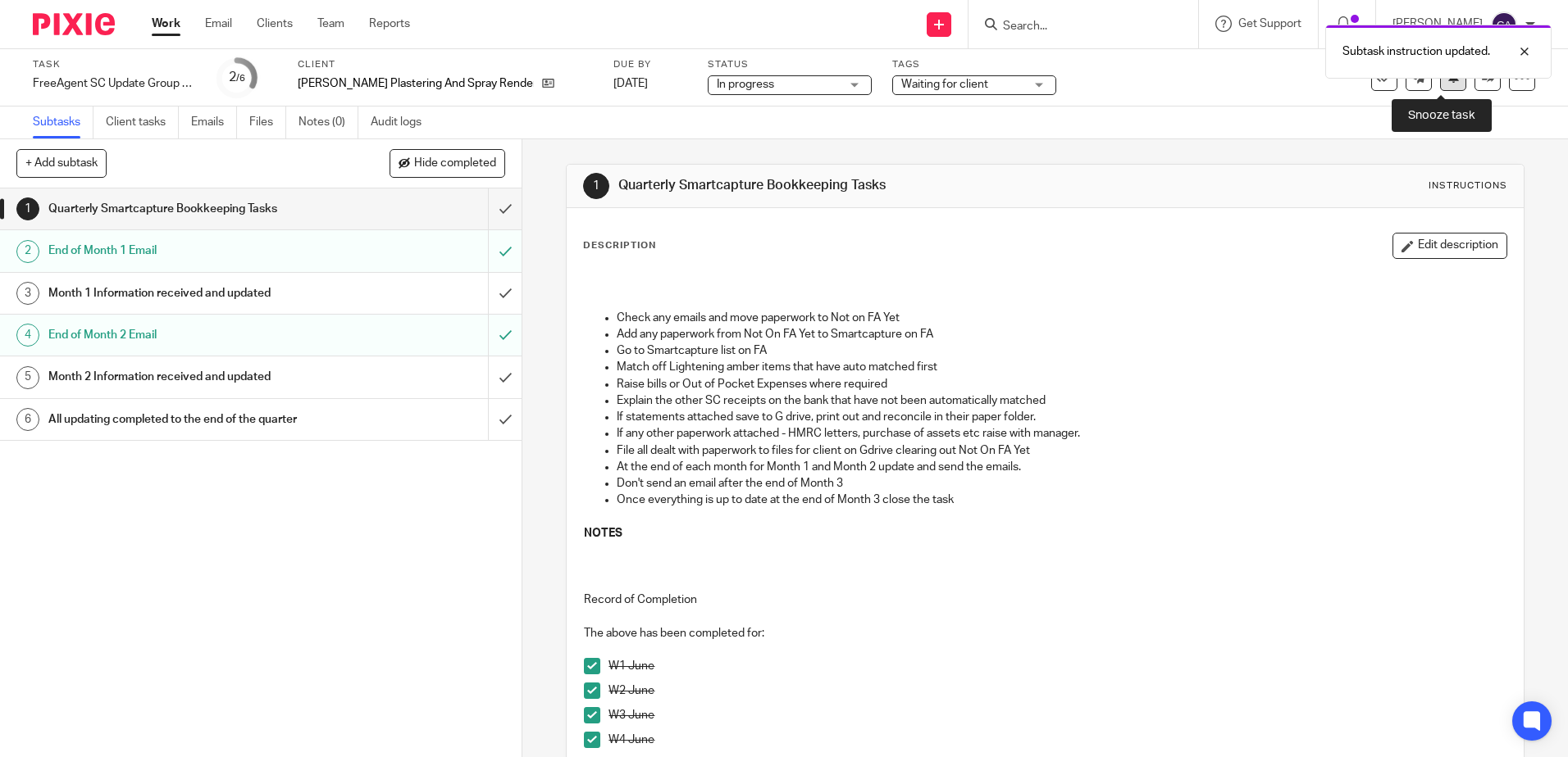
click at [1440, 85] on button at bounding box center [1453, 78] width 27 height 26
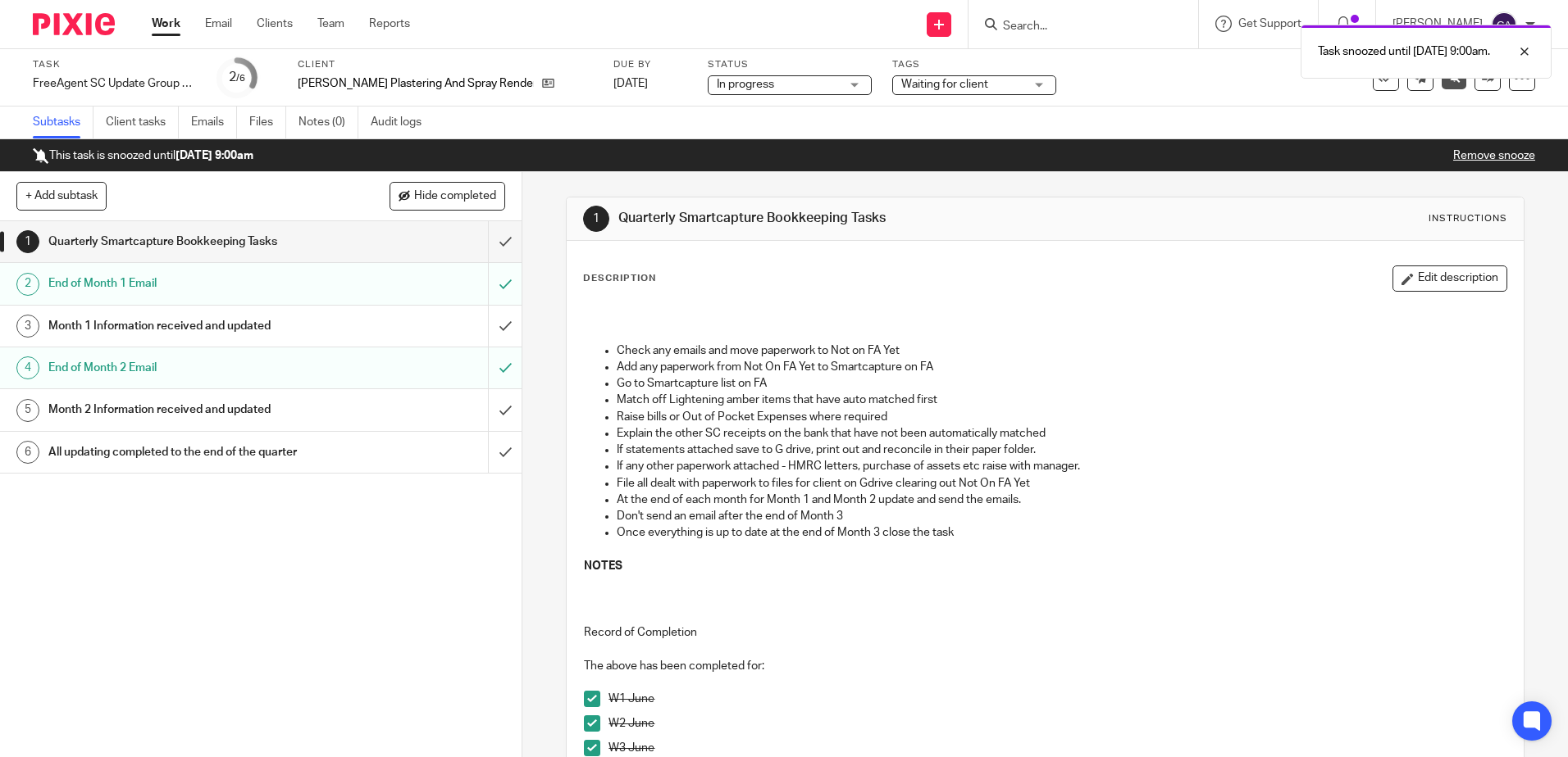
click at [158, 27] on link "Work" at bounding box center [166, 23] width 29 height 16
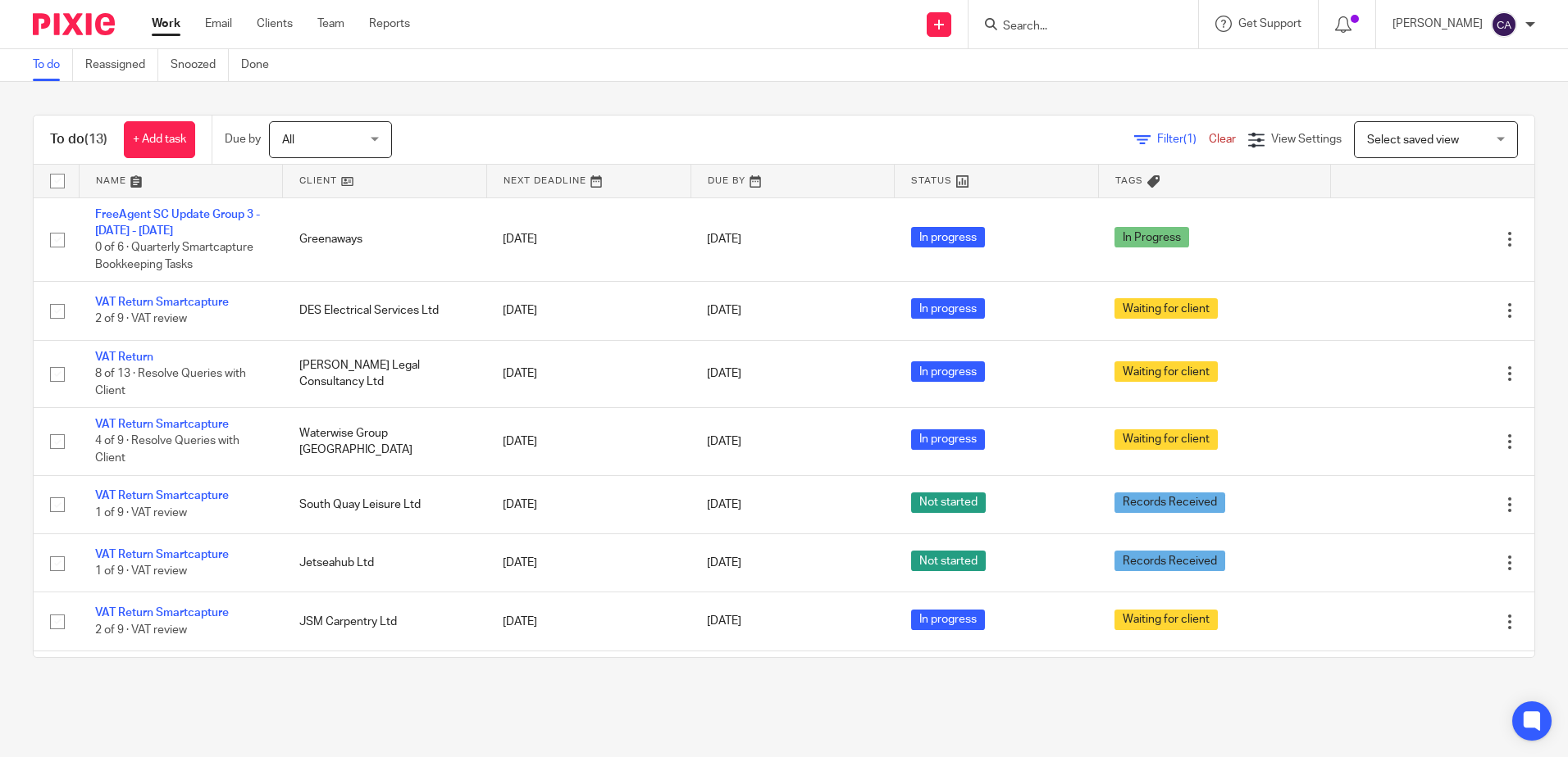
click at [113, 183] on link at bounding box center [181, 181] width 203 height 32
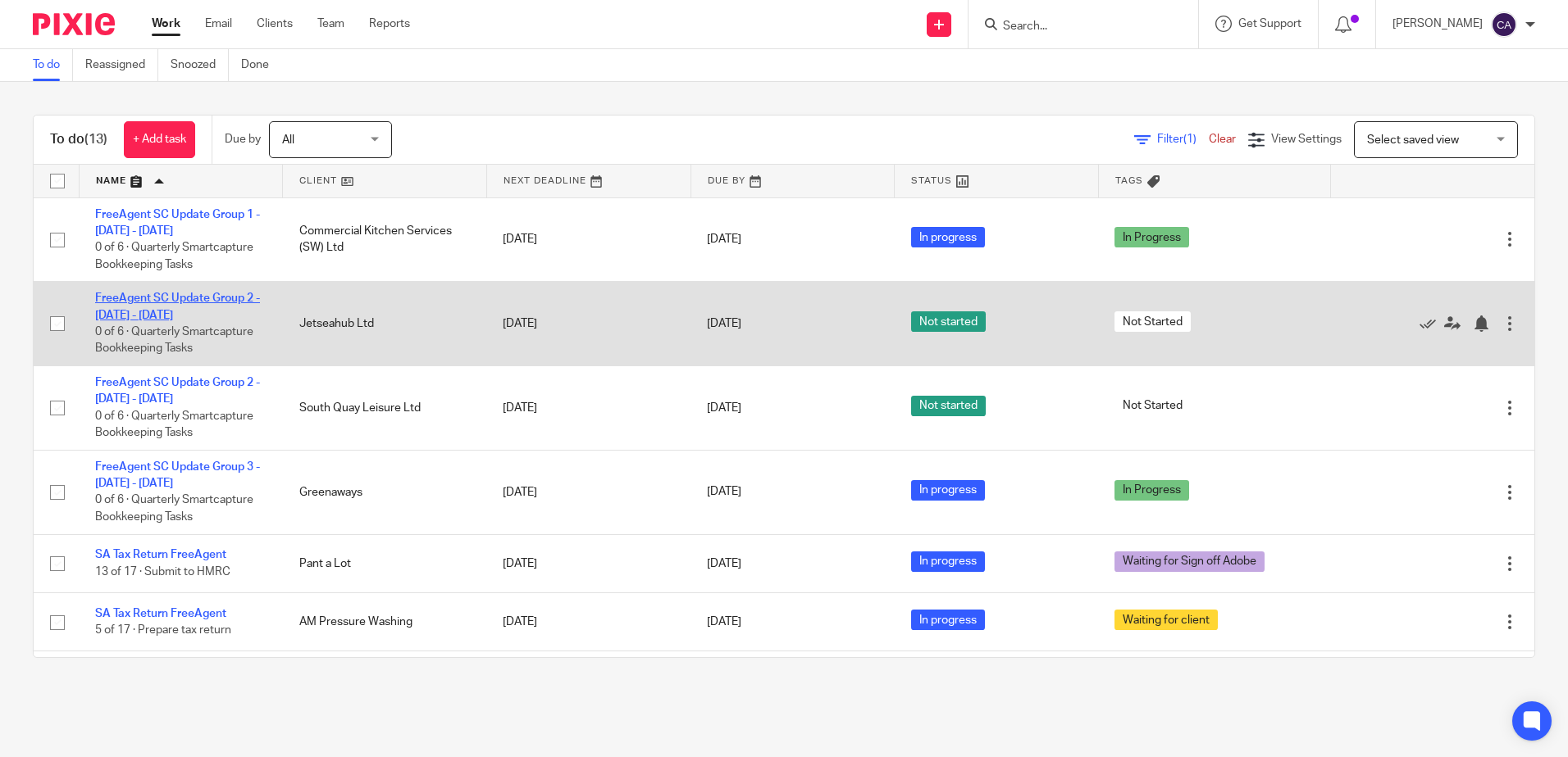
click at [192, 317] on link "FreeAgent SC Update Group 2 - [DATE] - [DATE]" at bounding box center [177, 306] width 165 height 28
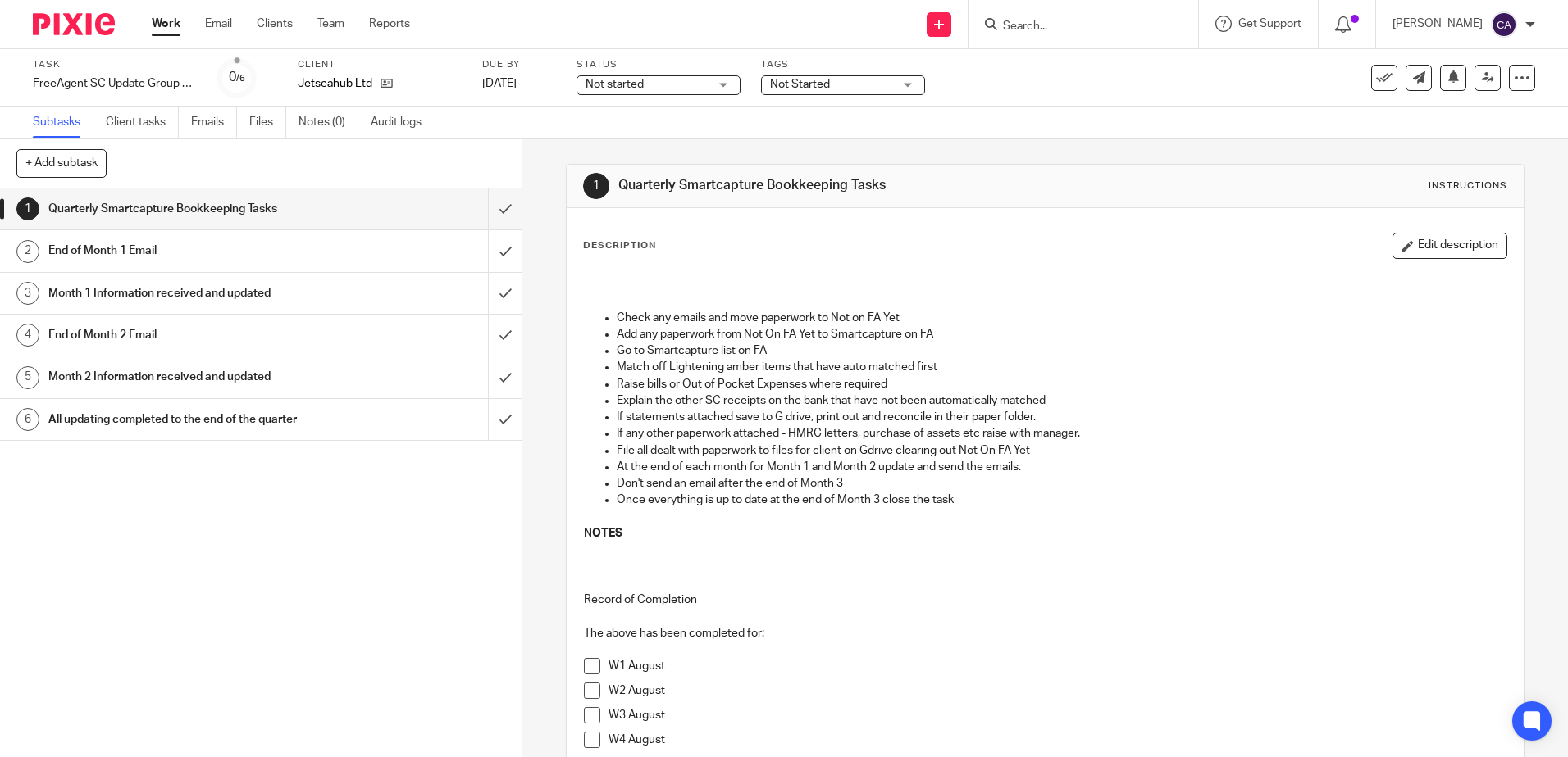
click at [584, 666] on span at bounding box center [592, 666] width 16 height 16
